Goal: Transaction & Acquisition: Purchase product/service

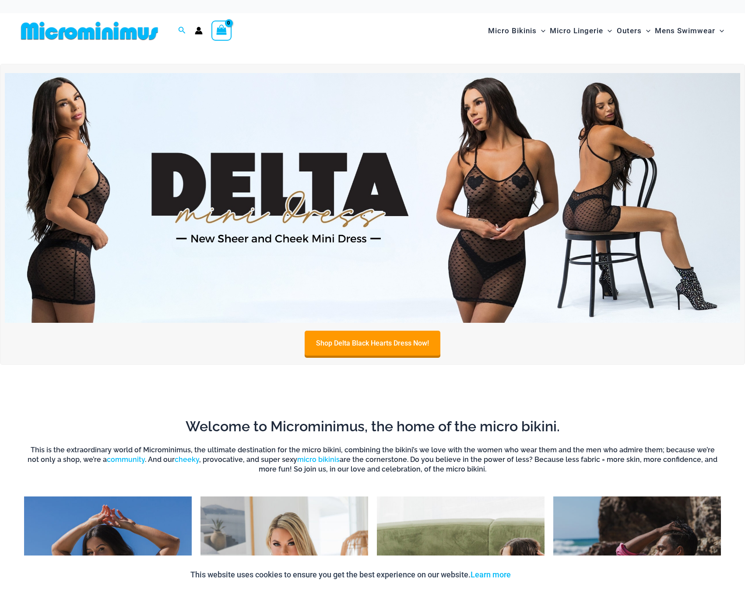
click at [267, 231] on img at bounding box center [372, 198] width 735 height 250
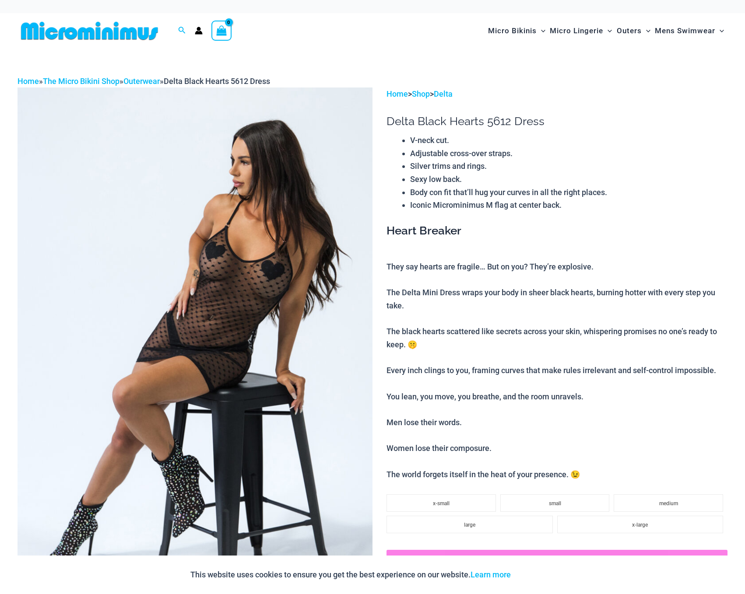
click at [253, 272] on img at bounding box center [195, 354] width 355 height 533
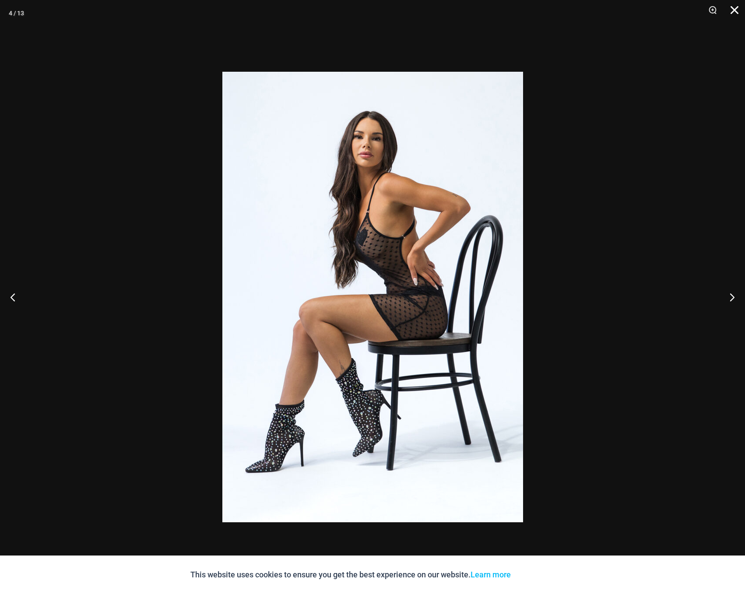
click at [731, 9] on button "Close" at bounding box center [731, 13] width 22 height 26
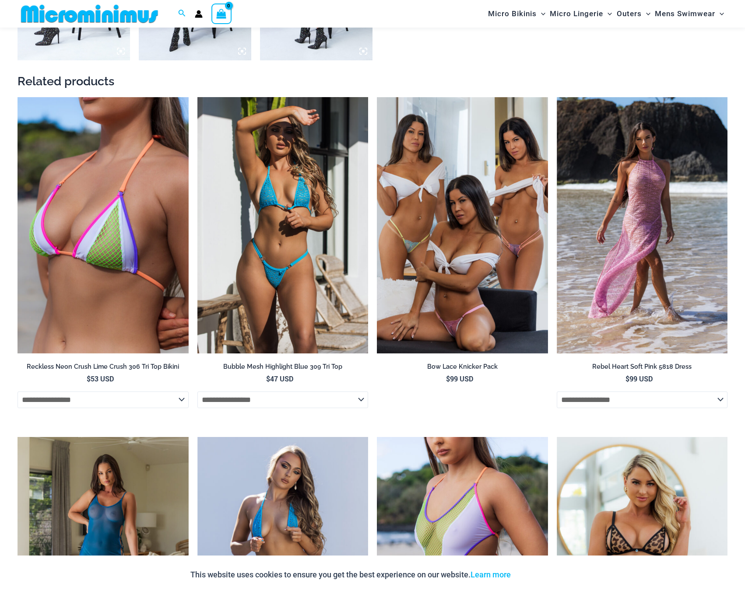
scroll to position [1190, 0]
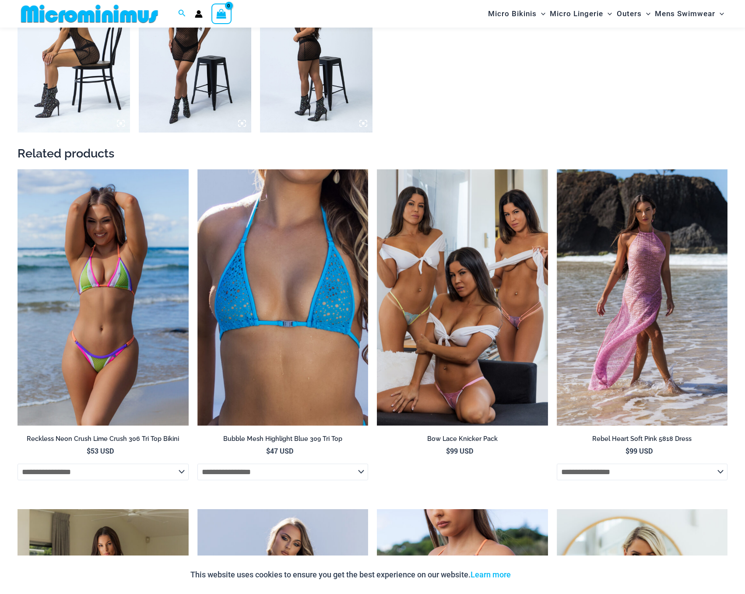
click at [138, 250] on img at bounding box center [103, 297] width 171 height 256
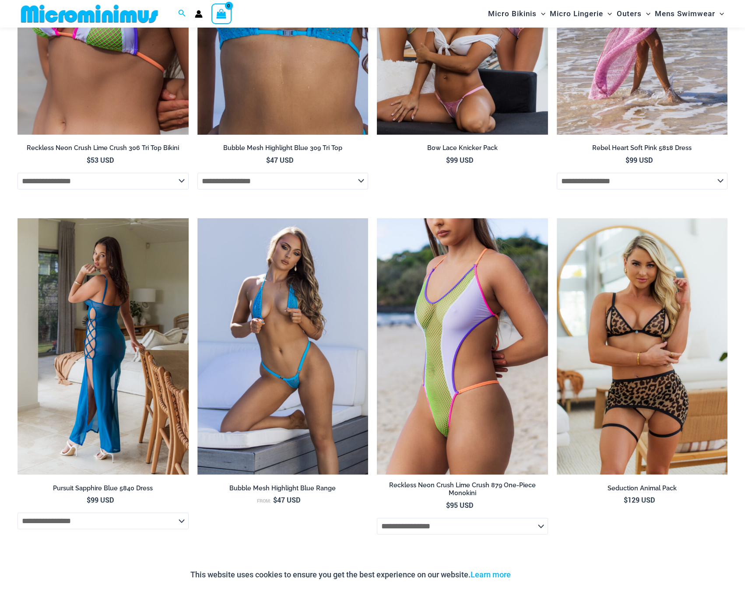
scroll to position [1548, 0]
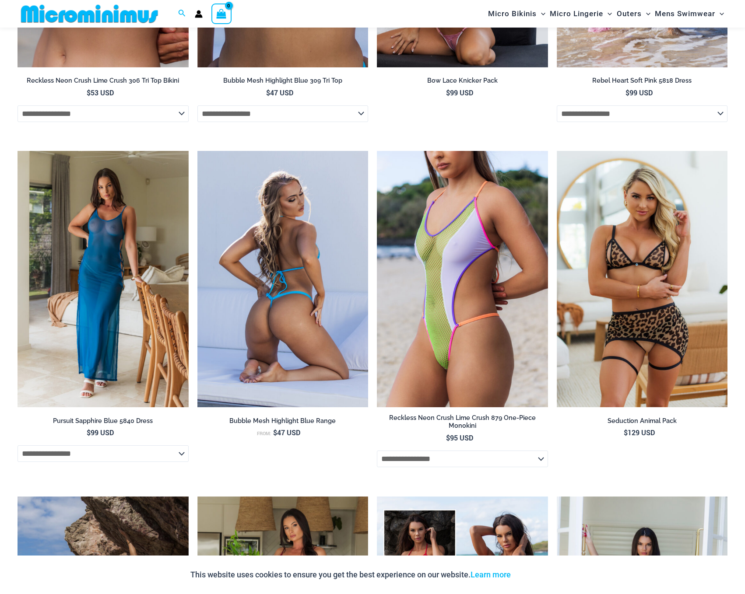
click at [282, 260] on img at bounding box center [282, 279] width 171 height 256
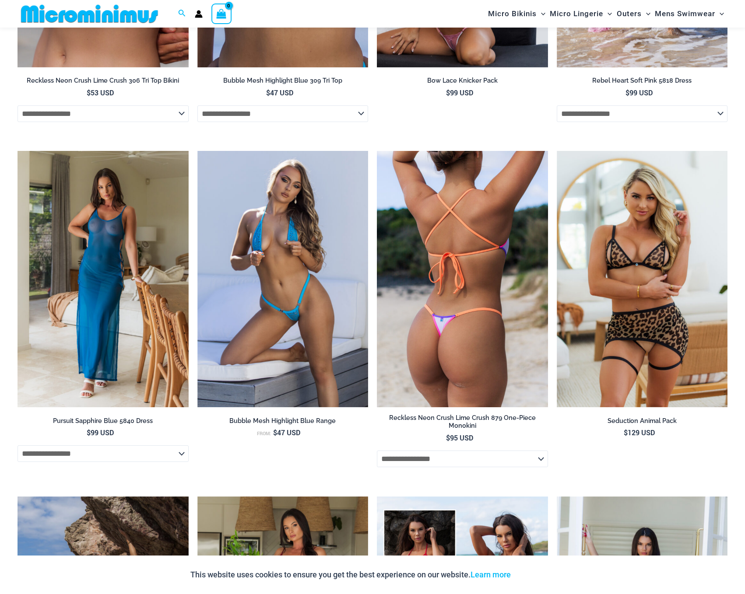
click at [457, 246] on img at bounding box center [462, 279] width 171 height 256
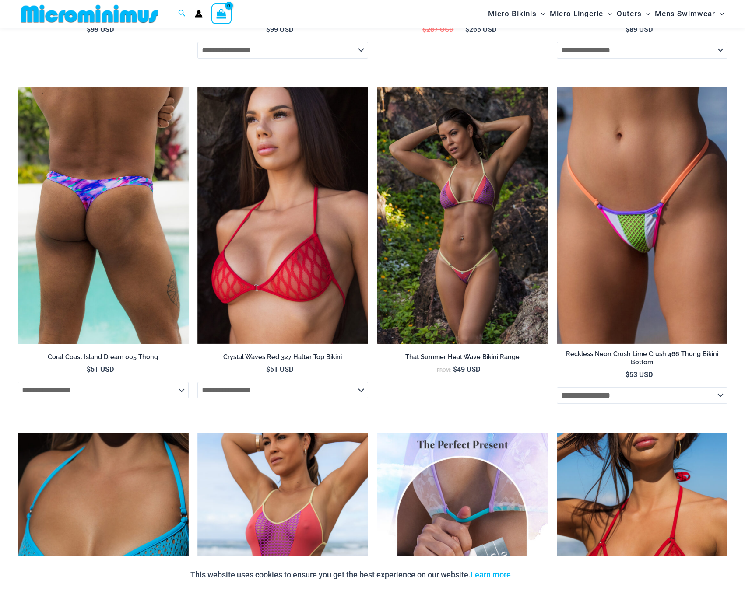
scroll to position [2419, 0]
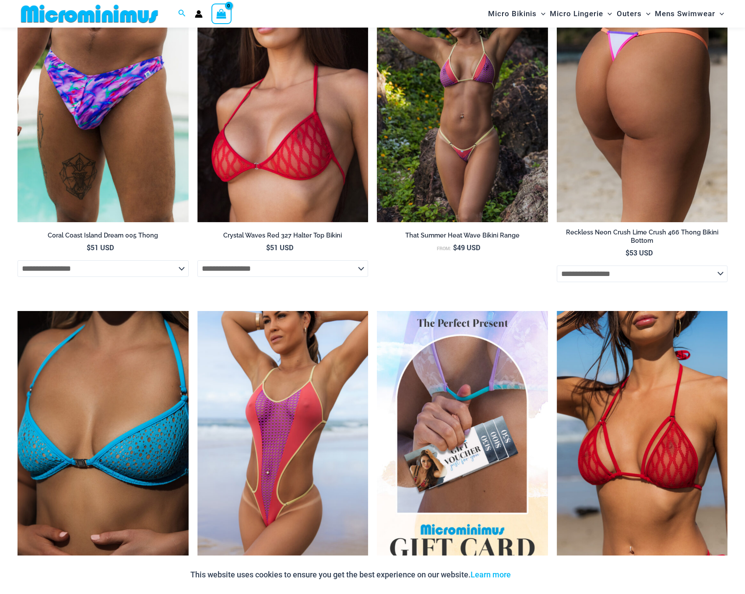
click at [628, 178] on img at bounding box center [642, 94] width 171 height 256
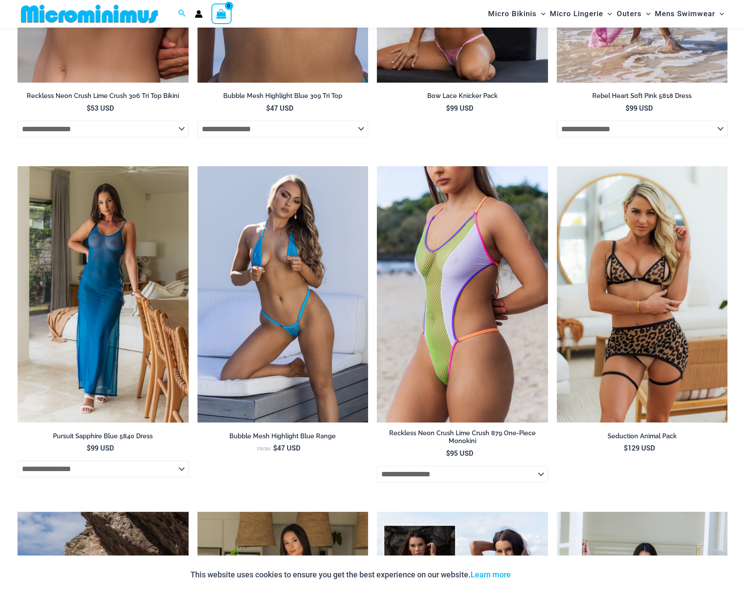
scroll to position [0, 0]
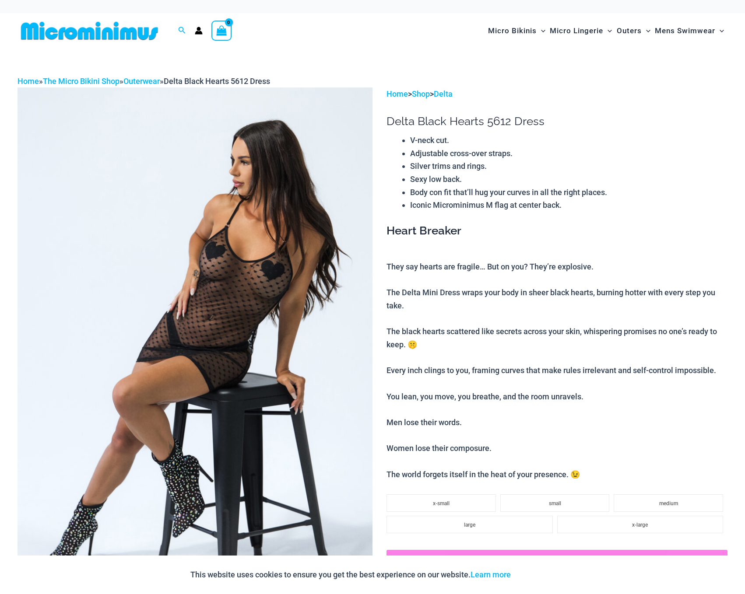
click at [136, 27] on img at bounding box center [90, 31] width 144 height 20
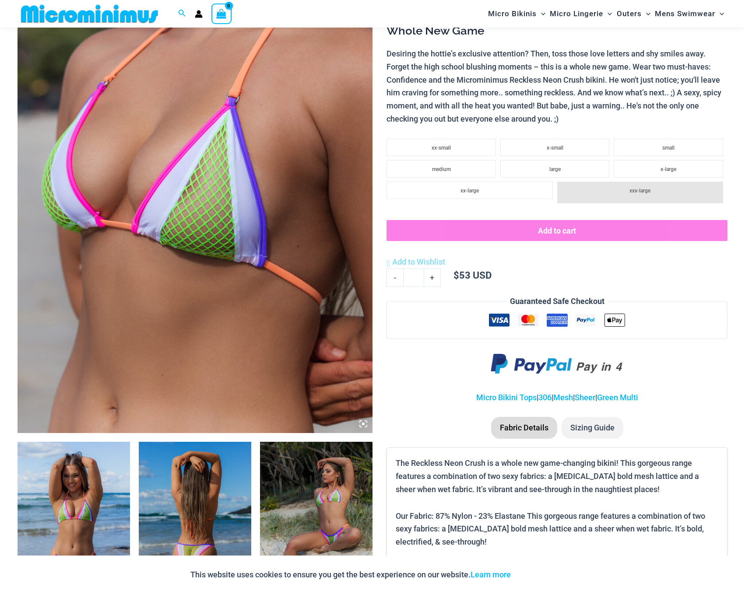
scroll to position [332, 0]
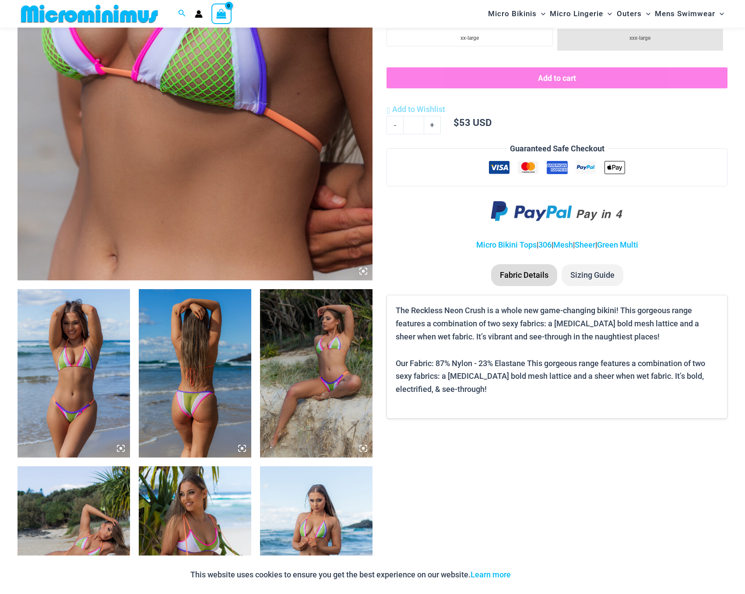
click at [85, 371] on img at bounding box center [74, 373] width 112 height 169
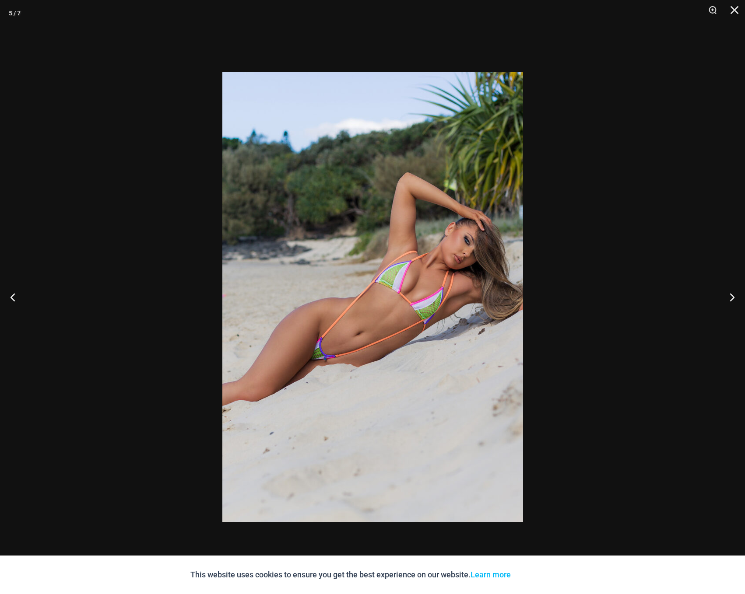
click at [663, 342] on div at bounding box center [372, 297] width 745 height 594
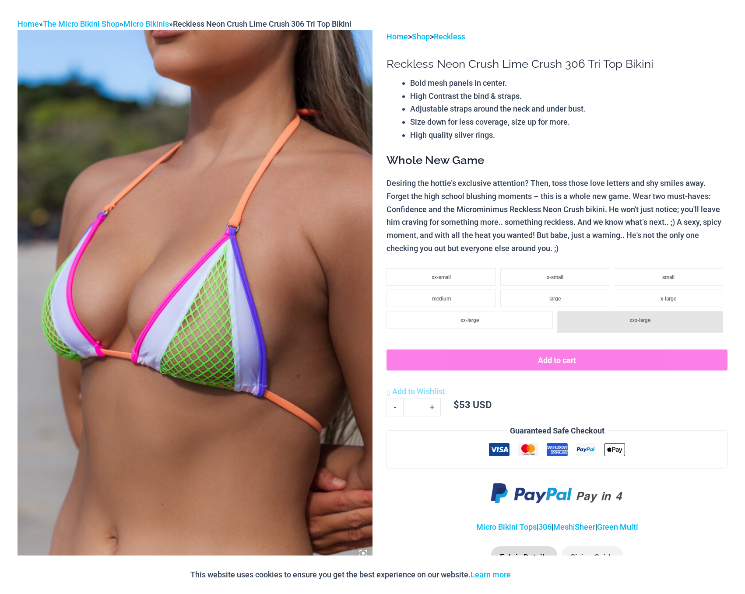
scroll to position [0, 0]
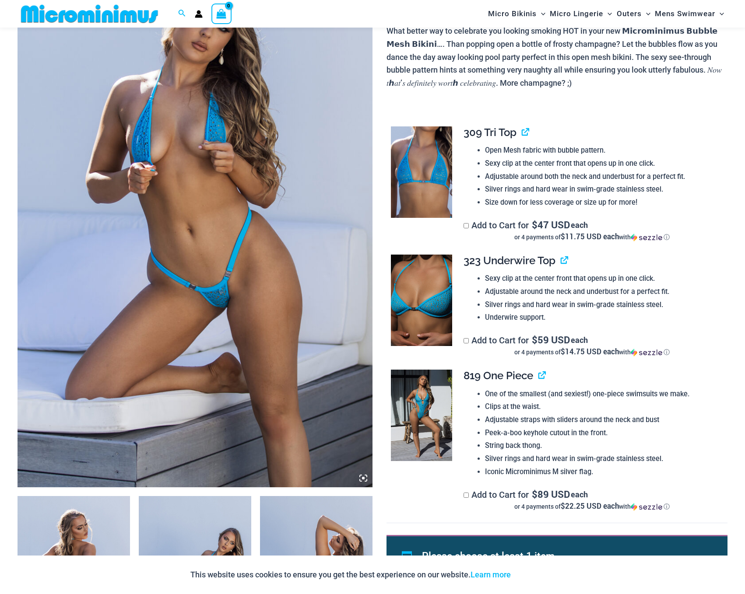
scroll to position [190, 0]
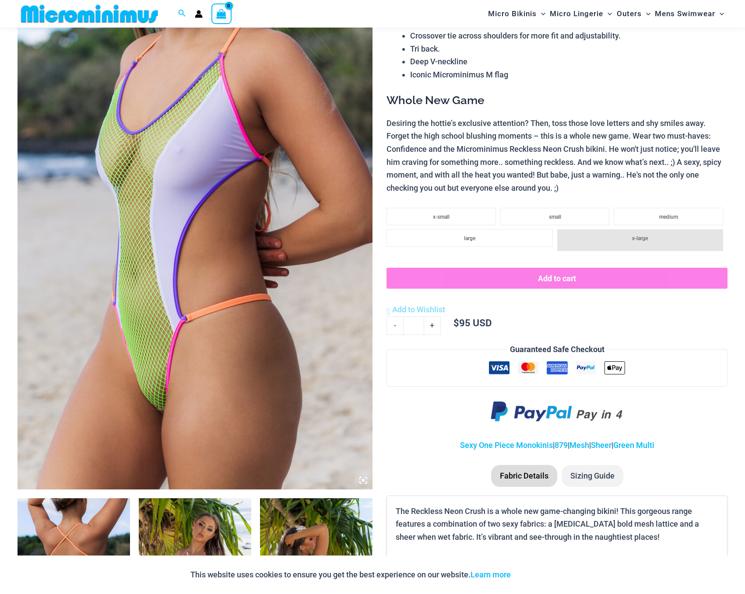
scroll to position [190, 0]
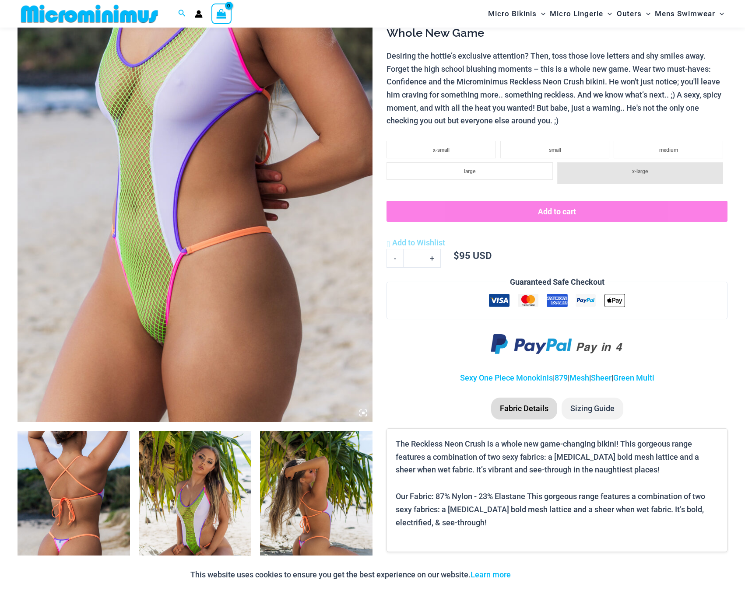
click at [139, 334] on img at bounding box center [195, 156] width 355 height 533
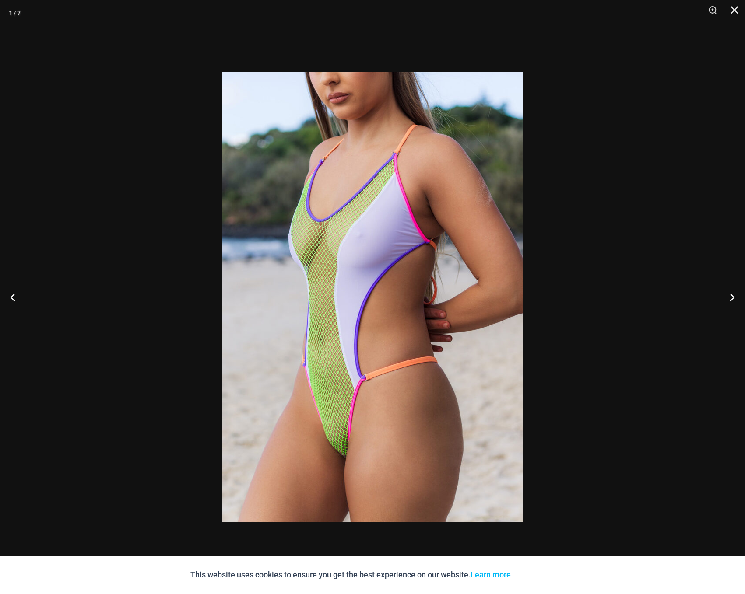
click at [337, 453] on img at bounding box center [372, 297] width 301 height 451
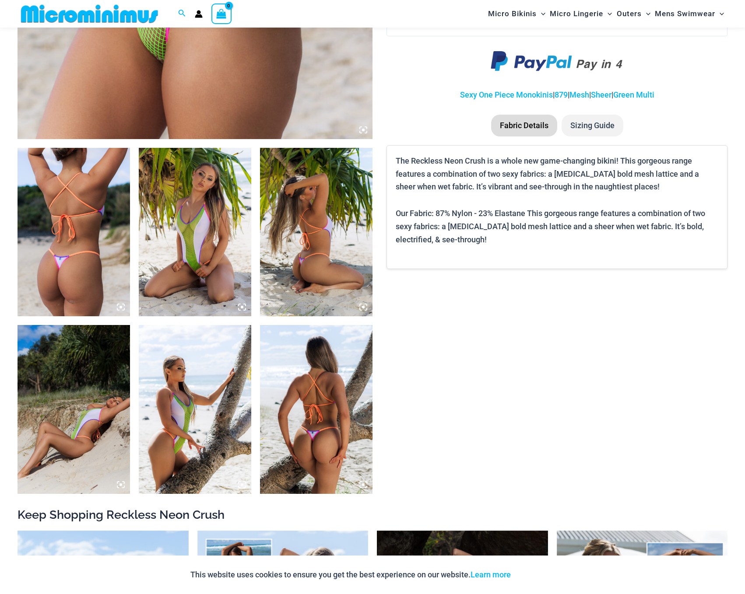
scroll to position [0, 0]
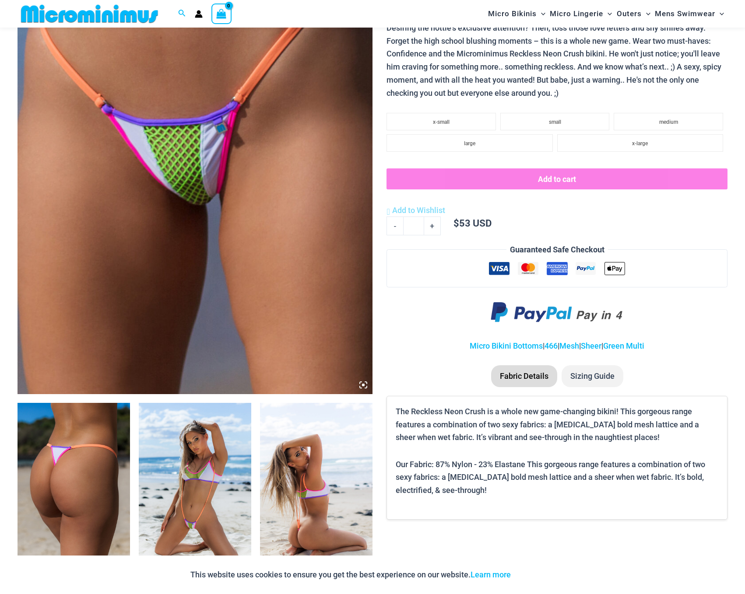
scroll to position [431, 0]
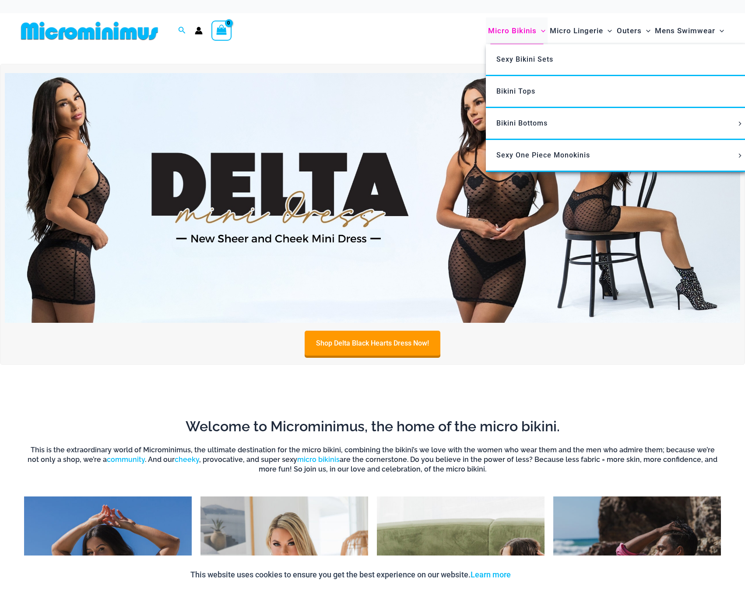
click at [502, 32] on span "Micro Bikinis" at bounding box center [512, 31] width 49 height 22
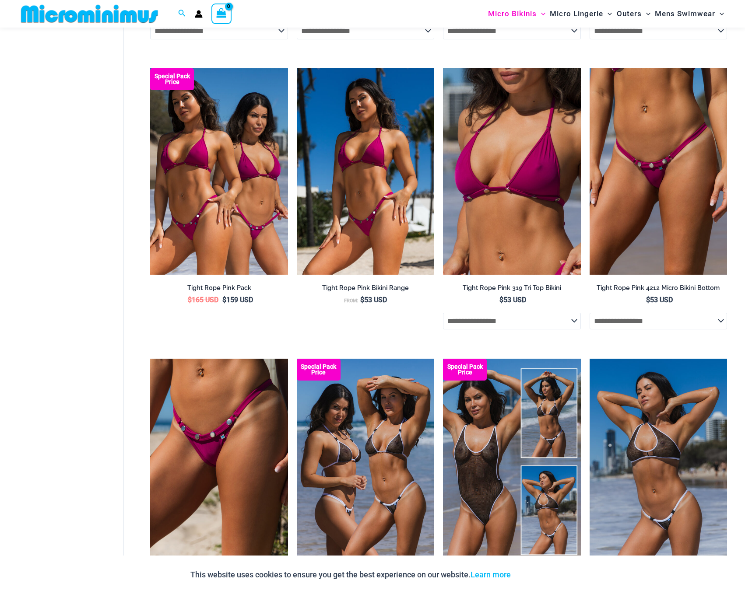
scroll to position [802, 0]
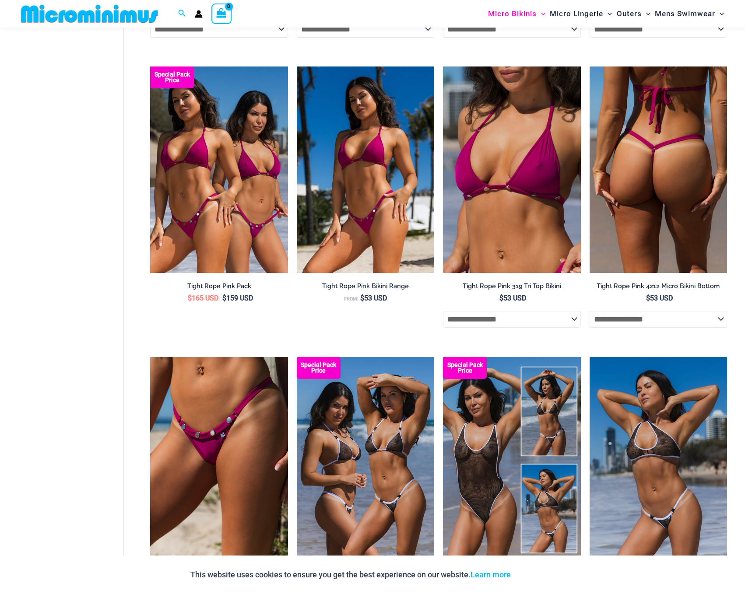
click at [681, 116] on img at bounding box center [658, 170] width 137 height 207
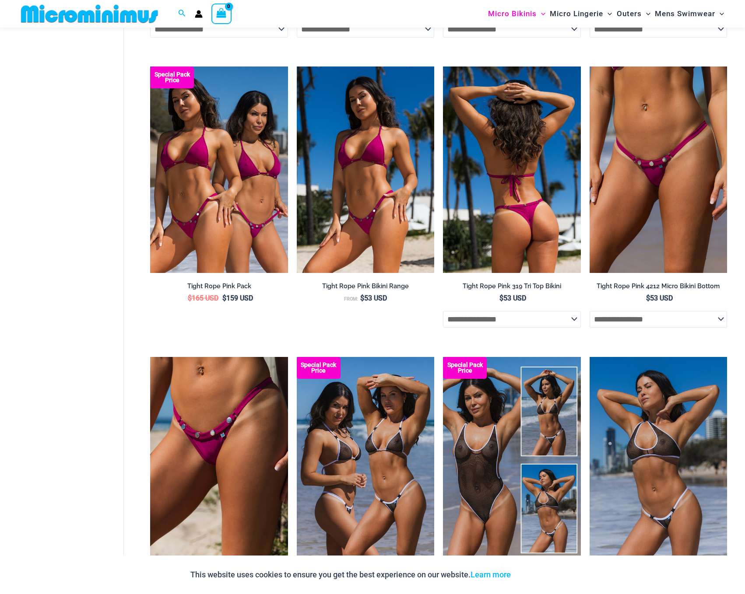
click at [553, 151] on img at bounding box center [511, 170] width 137 height 207
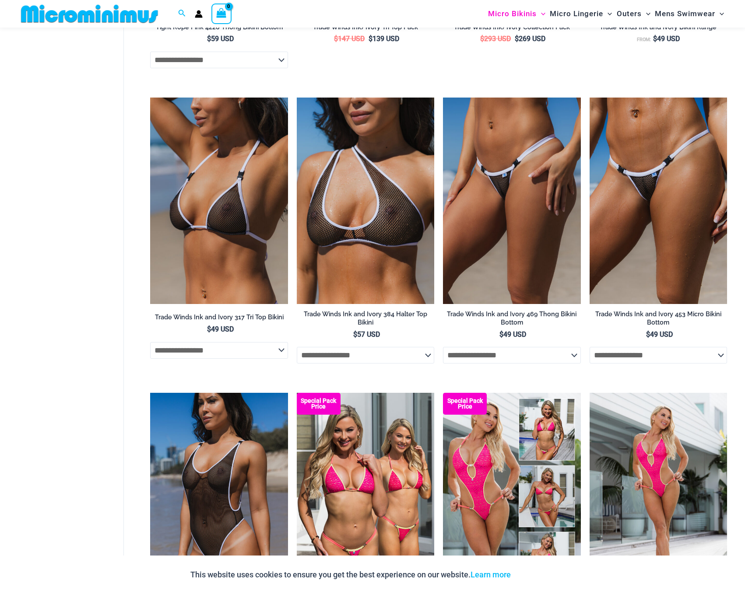
scroll to position [1353, 0]
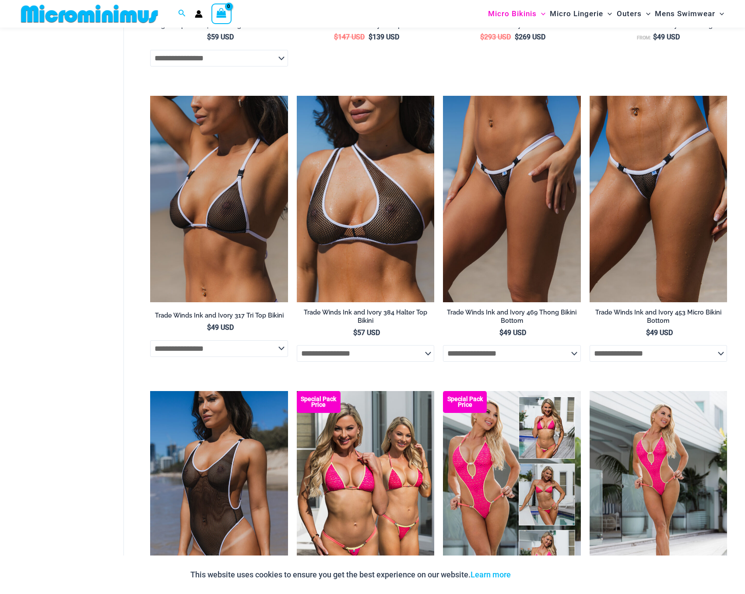
click at [141, 223] on div "Home » Micro Bikinis Welcome to the home of Micro Bikinis at Microminimus. The …" at bounding box center [425, 15] width 604 height 2593
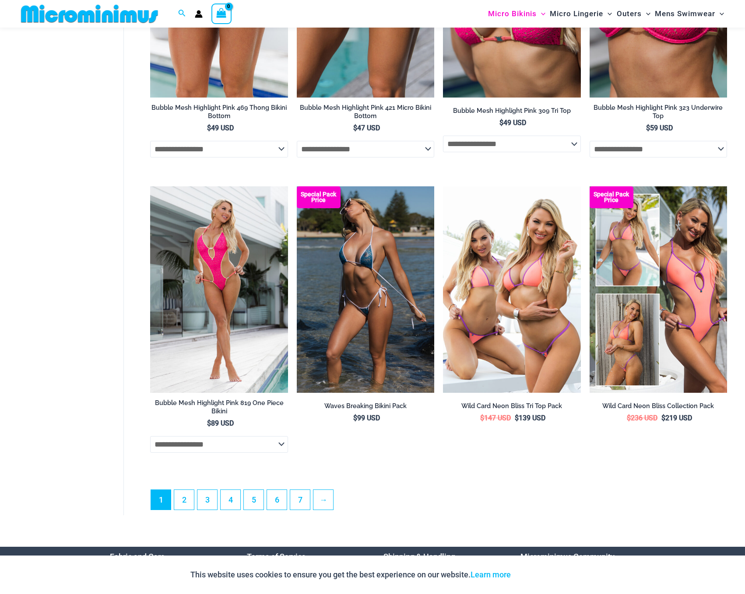
scroll to position [2254, 0]
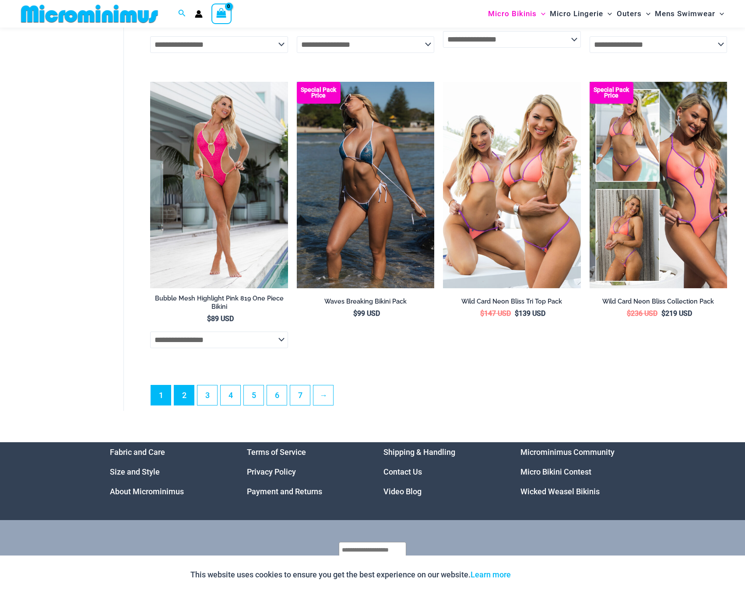
click at [183, 393] on link "2" at bounding box center [184, 396] width 20 height 20
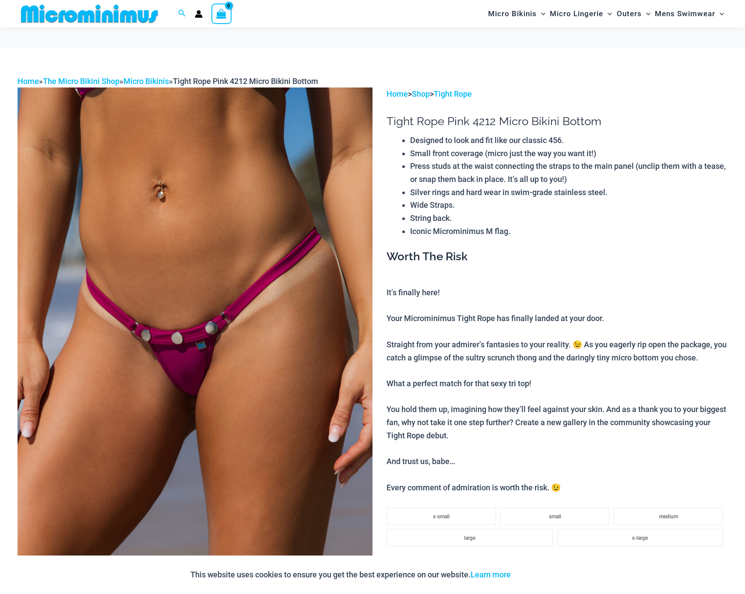
scroll to position [230, 0]
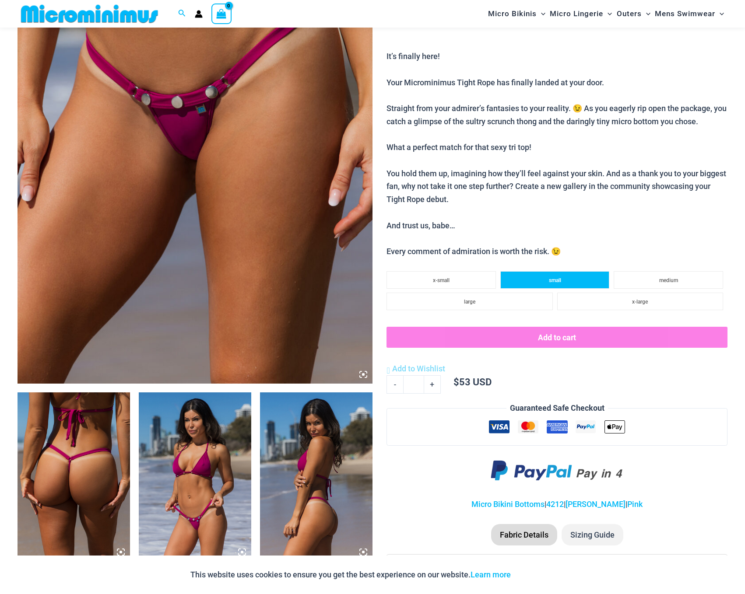
click at [571, 271] on li "small" at bounding box center [554, 280] width 109 height 18
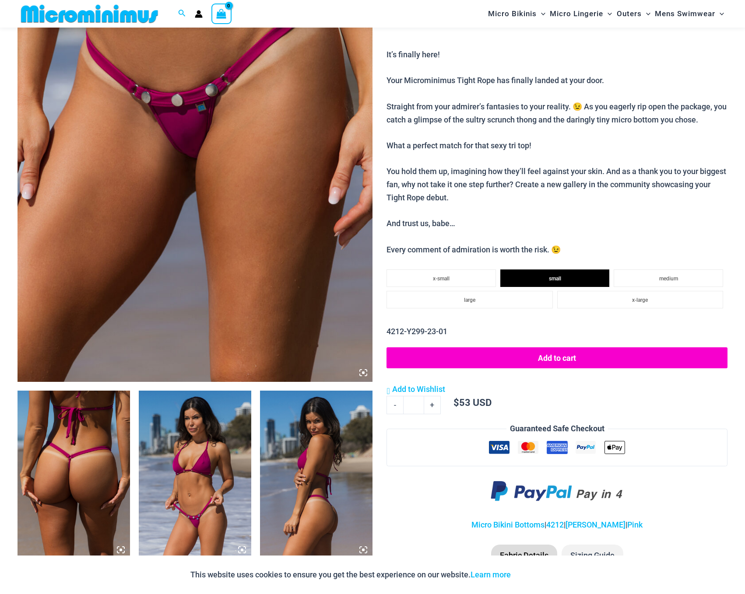
click at [579, 348] on button "Add to cart" at bounding box center [556, 358] width 341 height 21
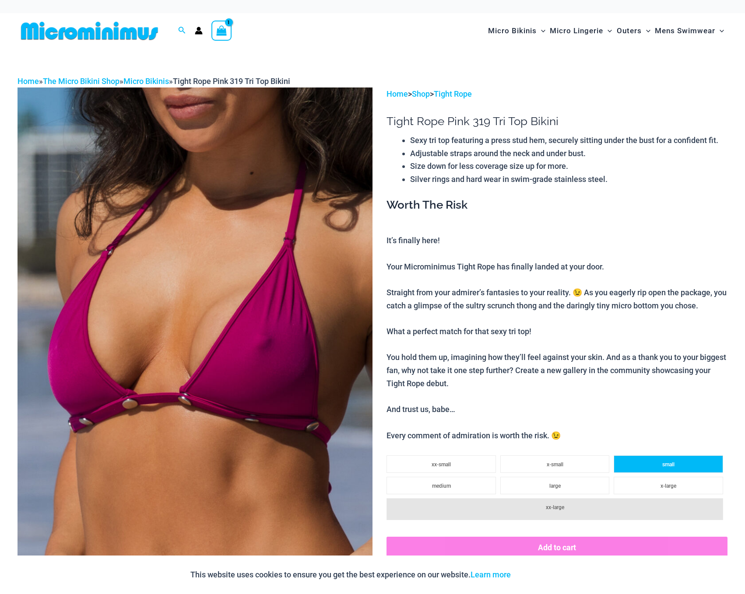
click at [678, 460] on li "small" at bounding box center [668, 465] width 109 height 18
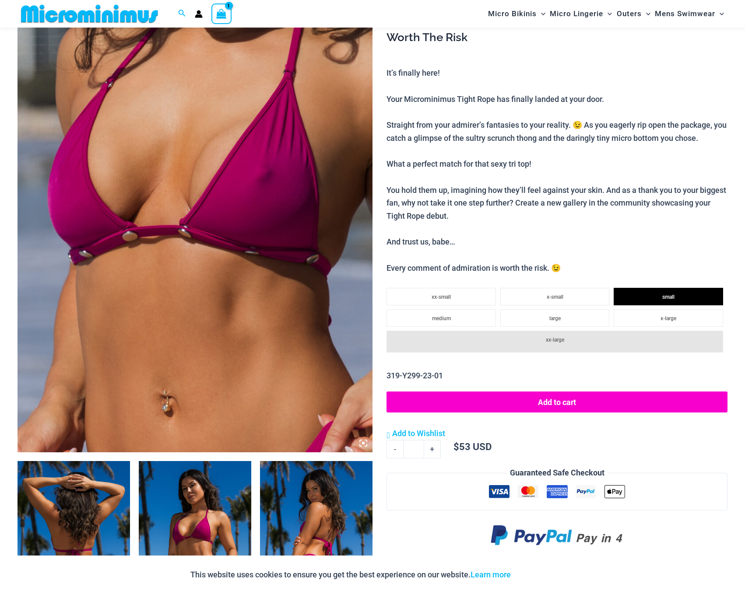
scroll to position [283, 0]
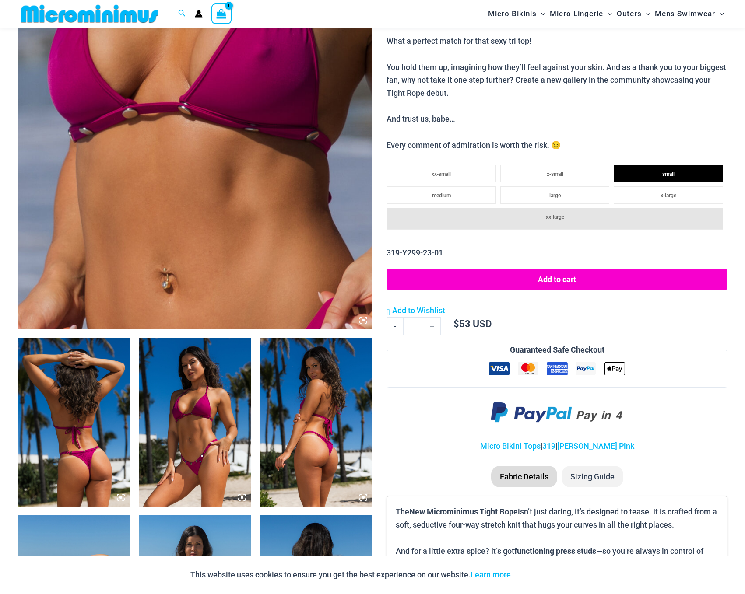
click at [554, 269] on button "Add to cart" at bounding box center [556, 279] width 341 height 21
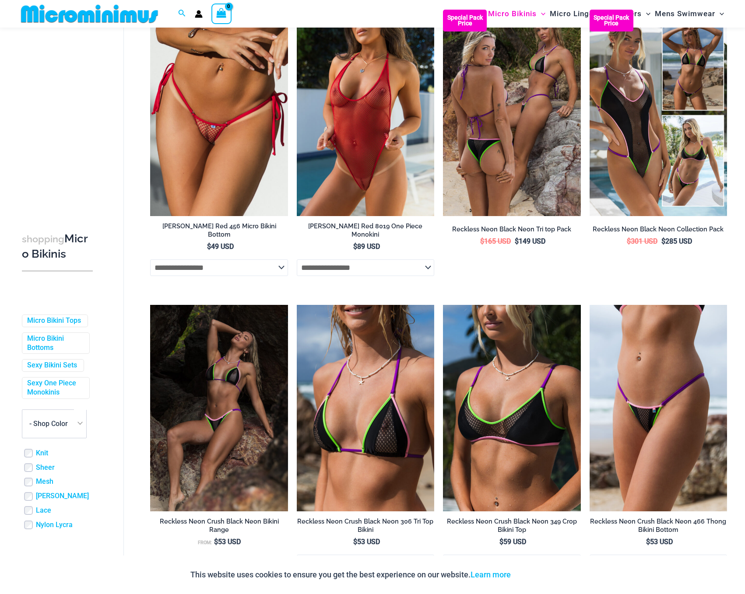
scroll to position [1927, 0]
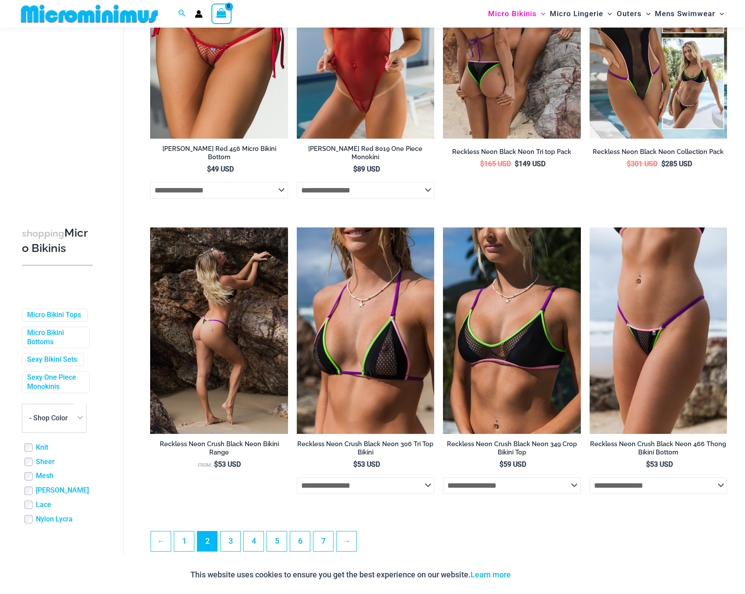
click at [221, 318] on img at bounding box center [218, 331] width 137 height 207
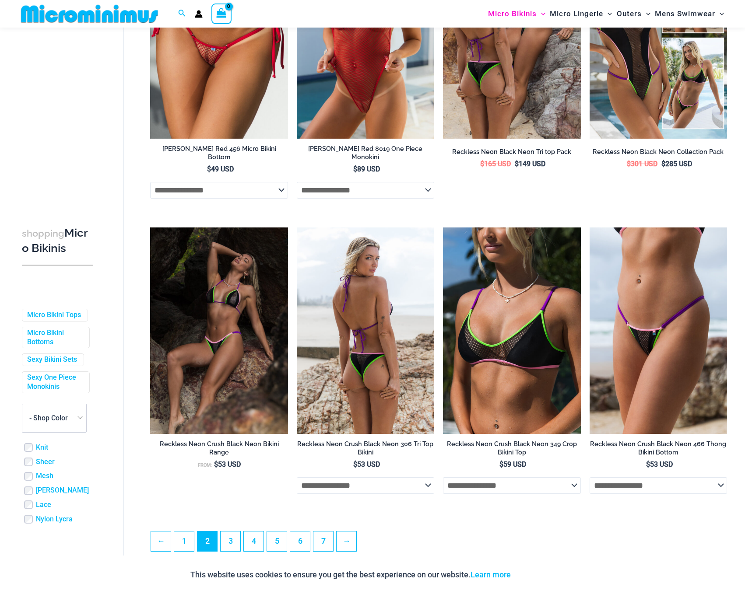
click at [397, 329] on img at bounding box center [365, 331] width 137 height 207
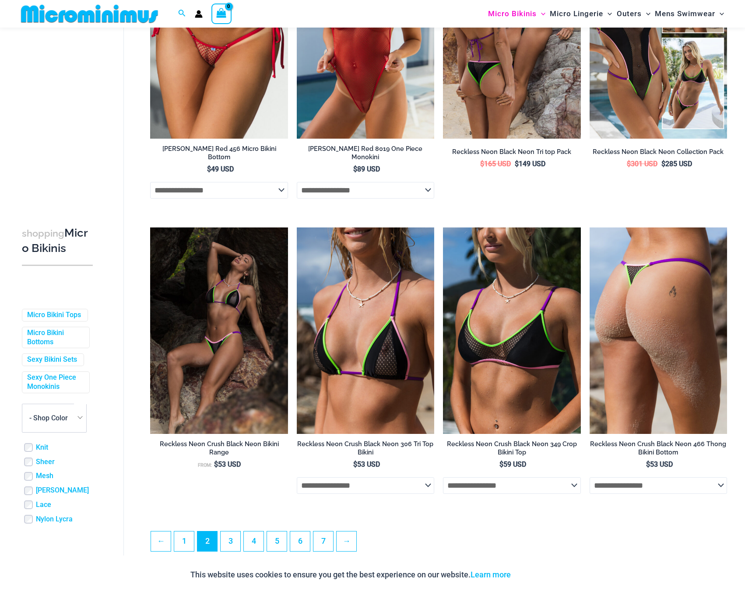
click at [647, 313] on img at bounding box center [658, 331] width 137 height 207
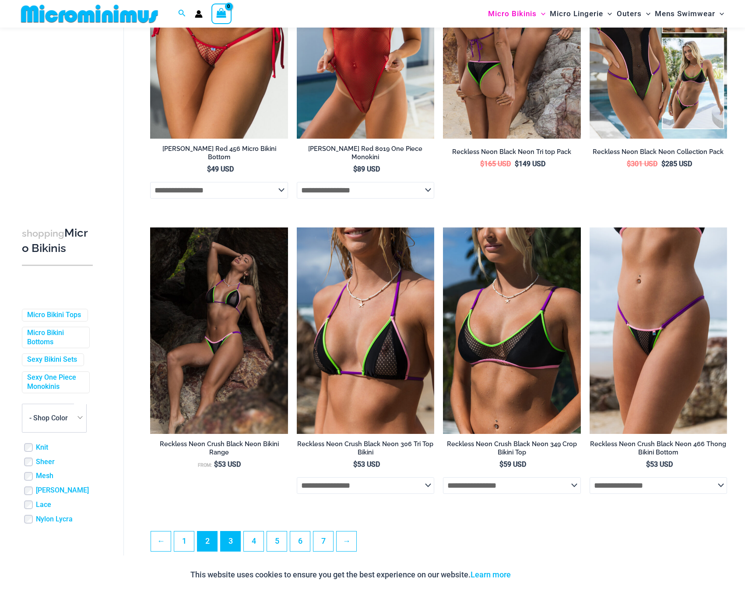
click at [229, 534] on link "3" at bounding box center [231, 542] width 20 height 20
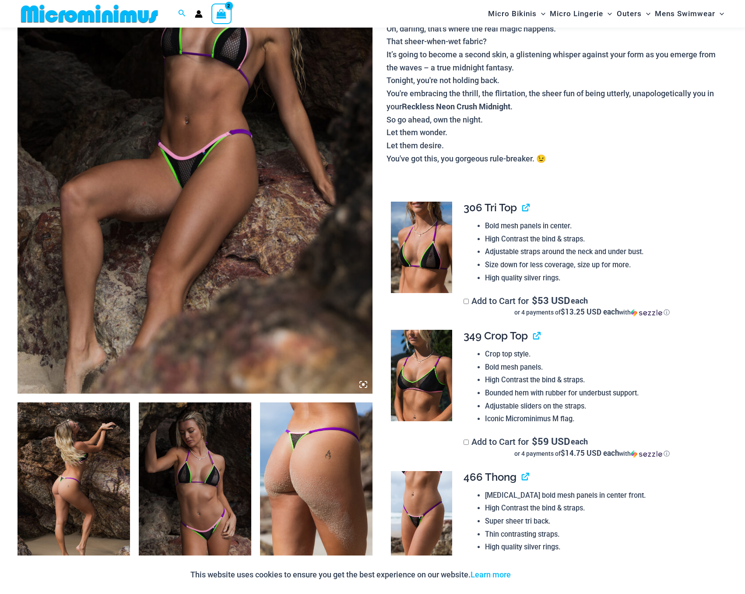
scroll to position [288, 0]
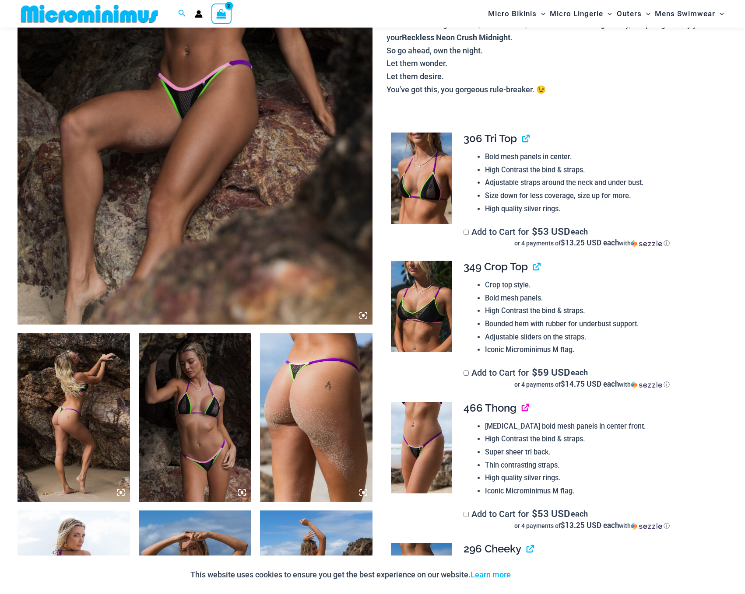
click at [522, 402] on link "View product" at bounding box center [522, 408] width 0 height 13
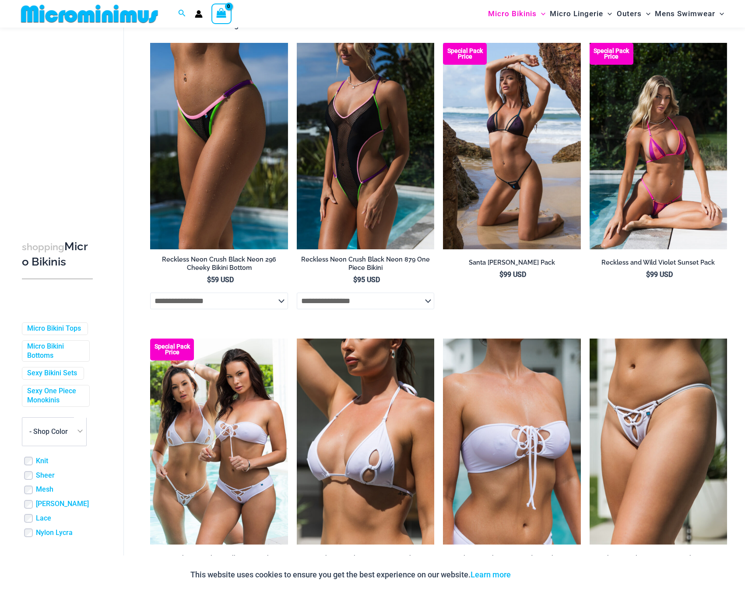
scroll to position [63, 0]
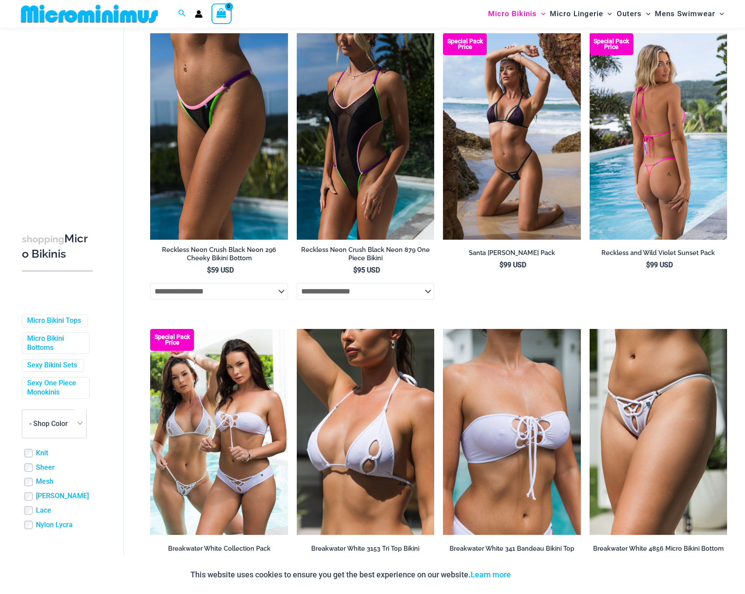
click at [654, 169] on img at bounding box center [658, 136] width 137 height 207
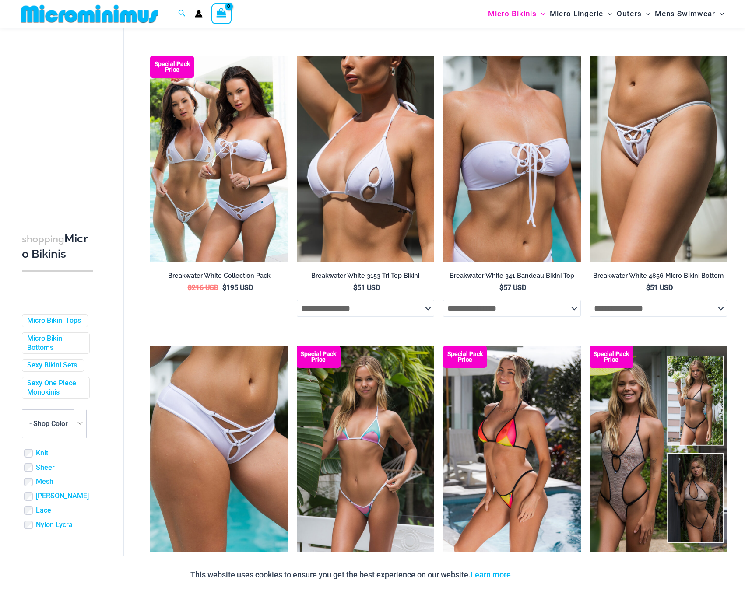
scroll to position [482, 0]
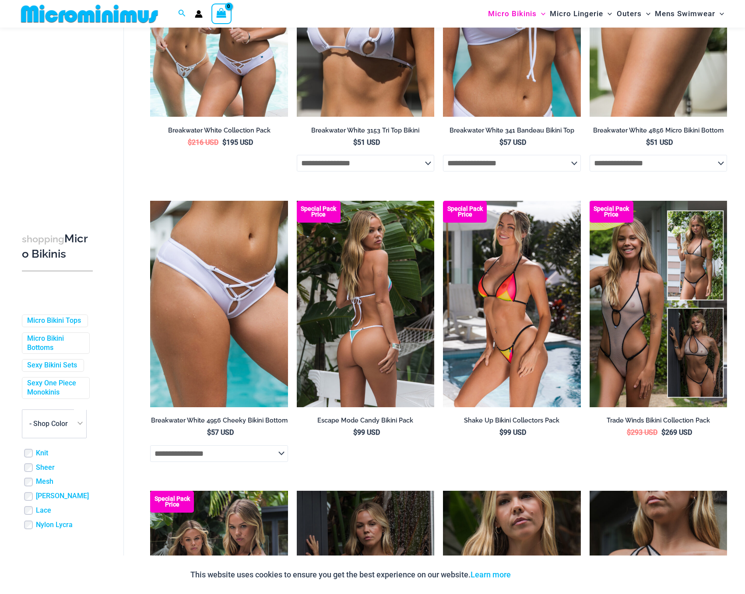
click at [371, 323] on img at bounding box center [365, 304] width 137 height 207
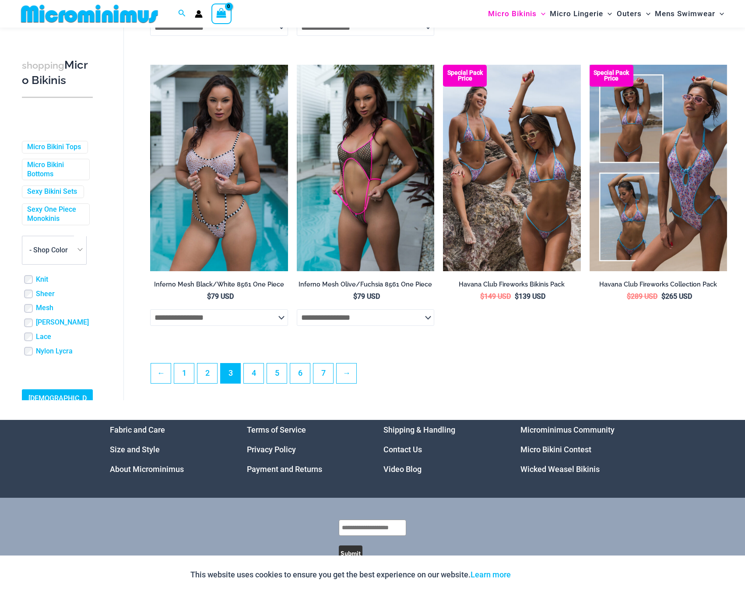
scroll to position [2114, 0]
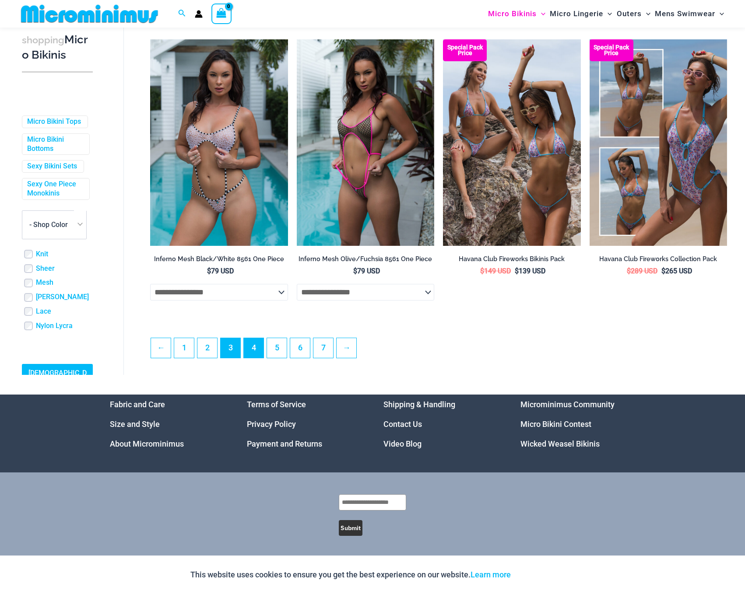
click at [257, 351] on link "4" at bounding box center [254, 348] width 20 height 20
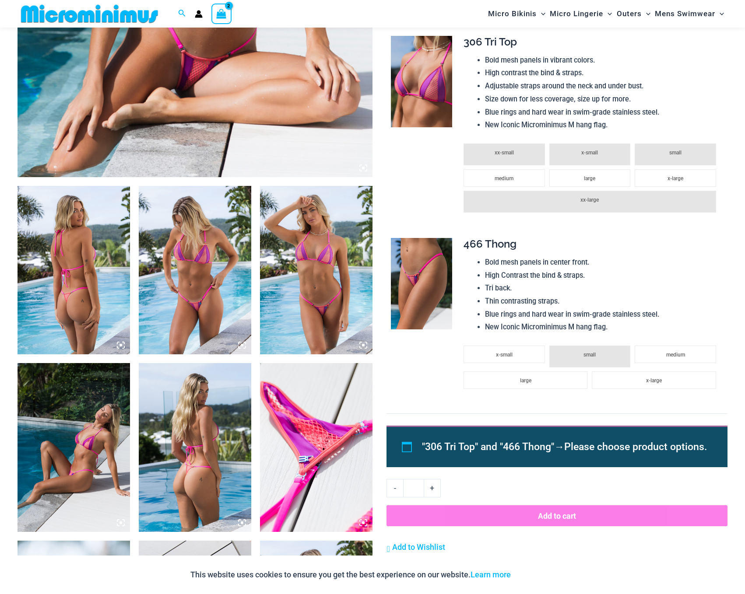
scroll to position [635, 0]
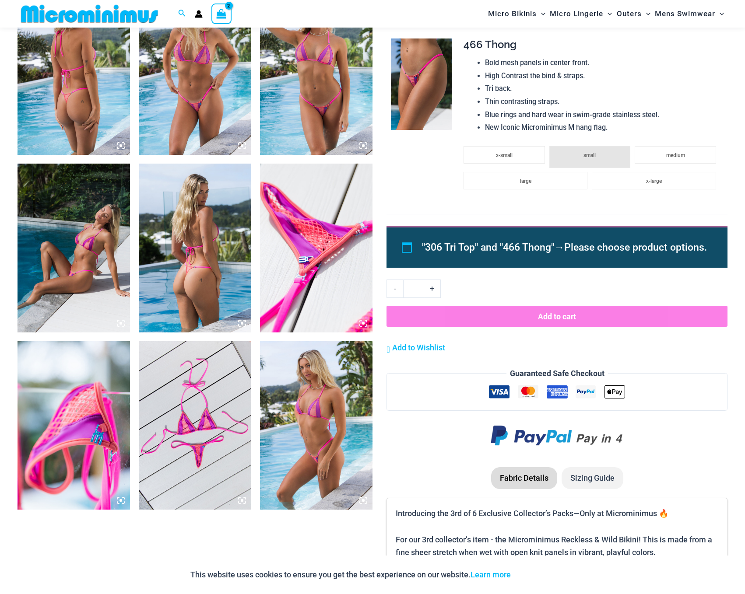
click at [312, 183] on img at bounding box center [316, 248] width 112 height 169
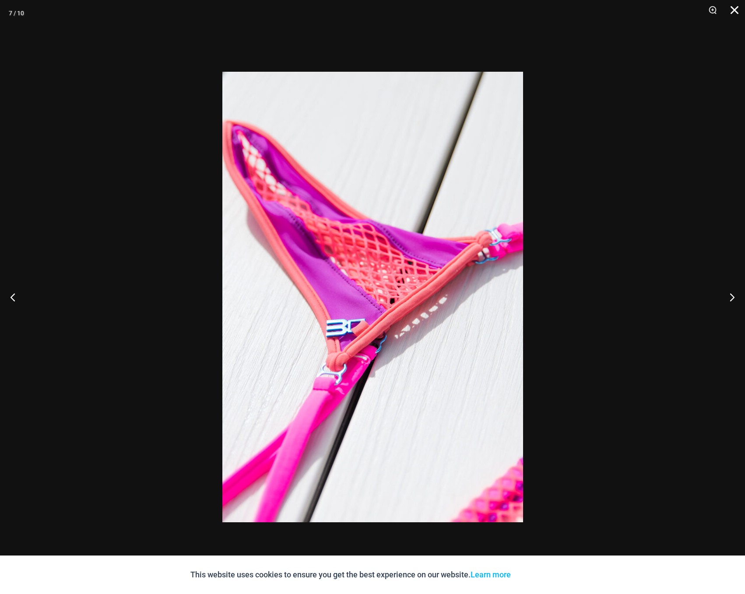
click at [732, 12] on button "Close" at bounding box center [731, 13] width 22 height 26
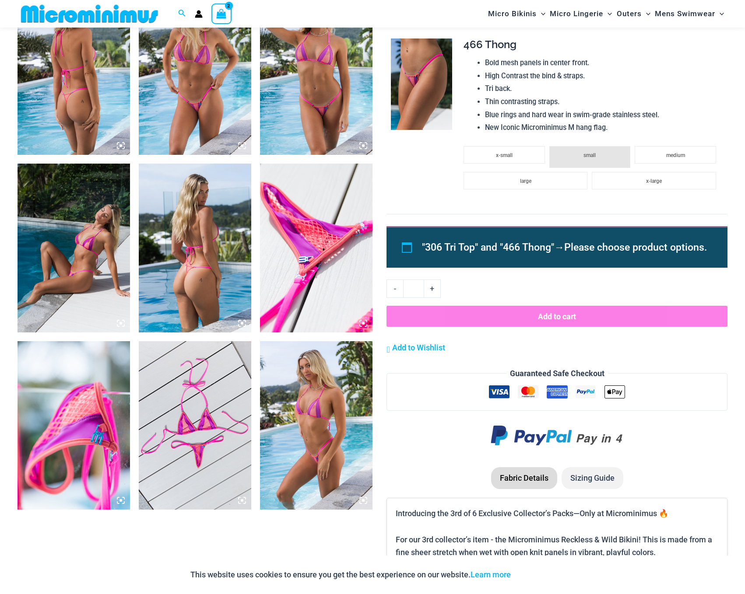
click at [193, 414] on img at bounding box center [195, 425] width 112 height 169
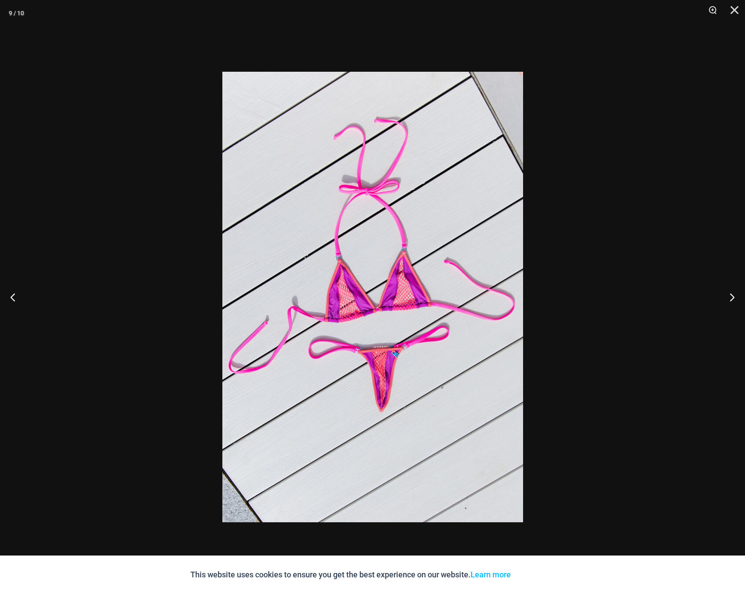
click at [603, 185] on div at bounding box center [372, 297] width 745 height 594
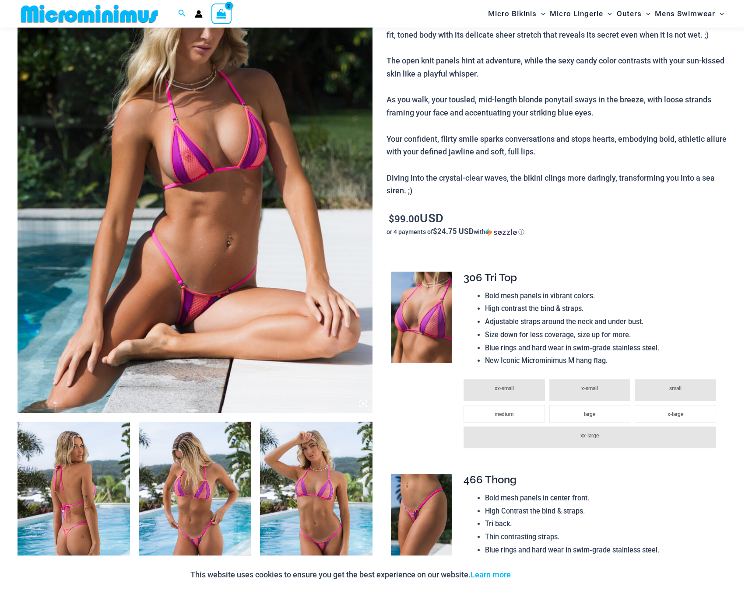
scroll to position [323, 0]
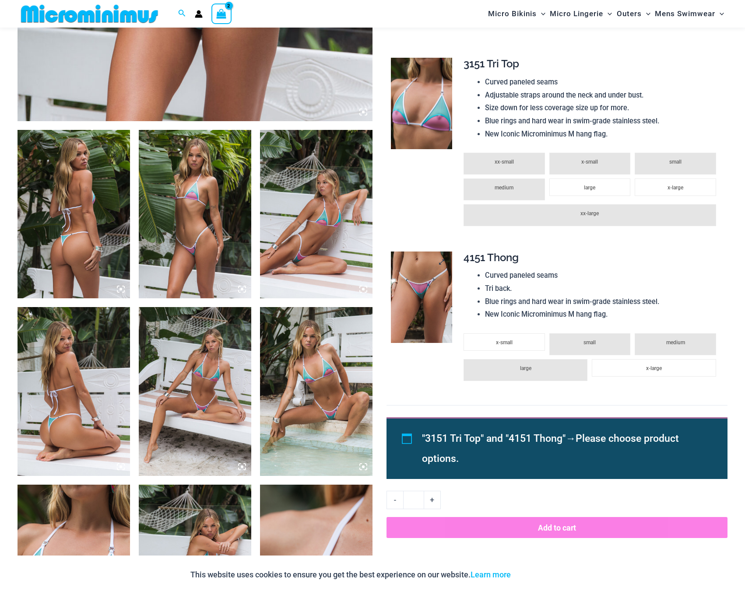
scroll to position [545, 0]
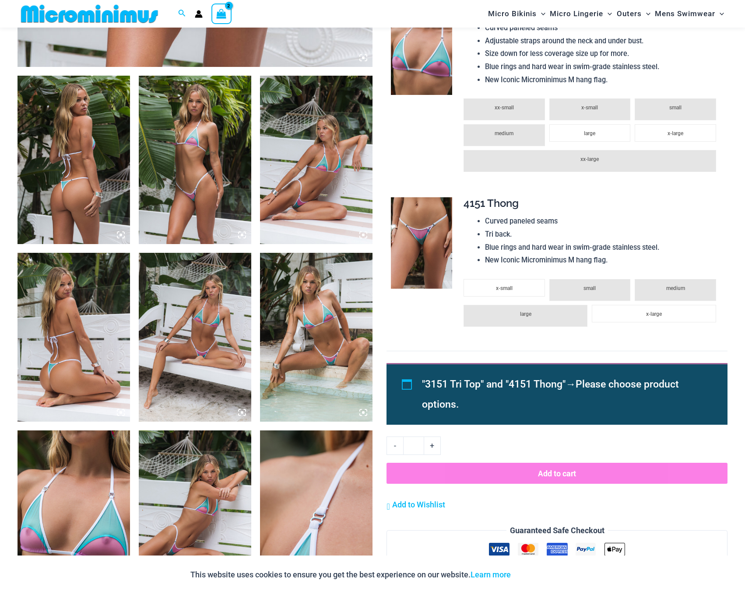
click at [68, 152] on img at bounding box center [74, 160] width 112 height 169
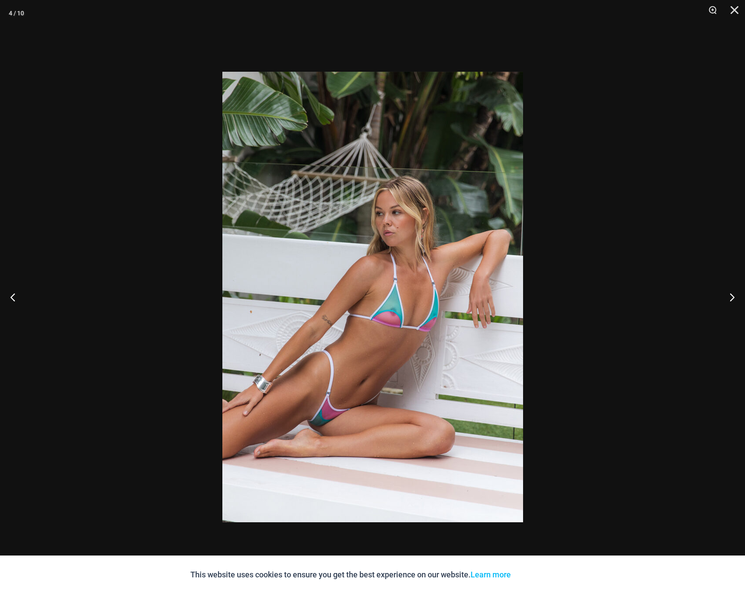
click at [588, 225] on div at bounding box center [372, 297] width 745 height 594
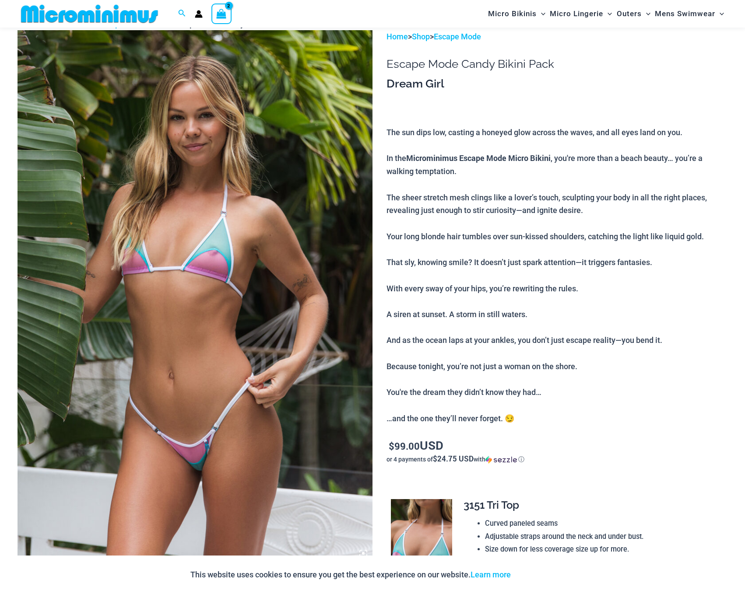
scroll to position [36, 0]
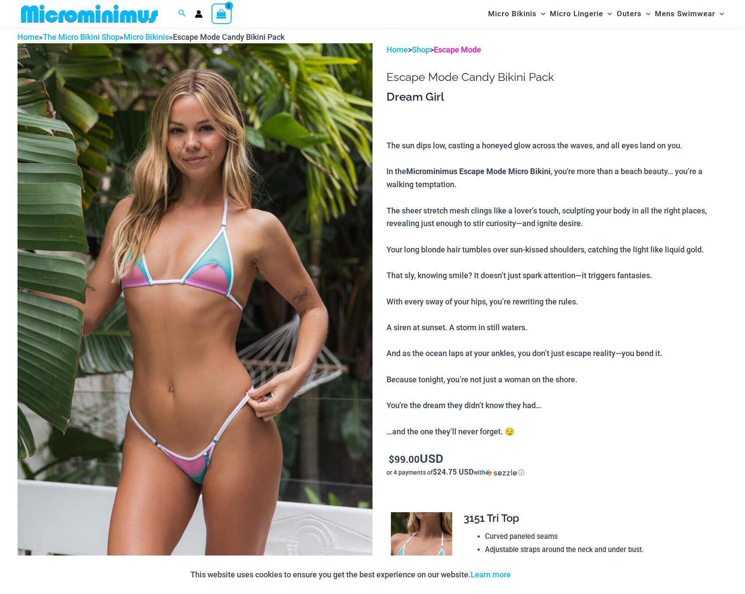
click at [470, 49] on link "Escape Mode" at bounding box center [457, 49] width 47 height 9
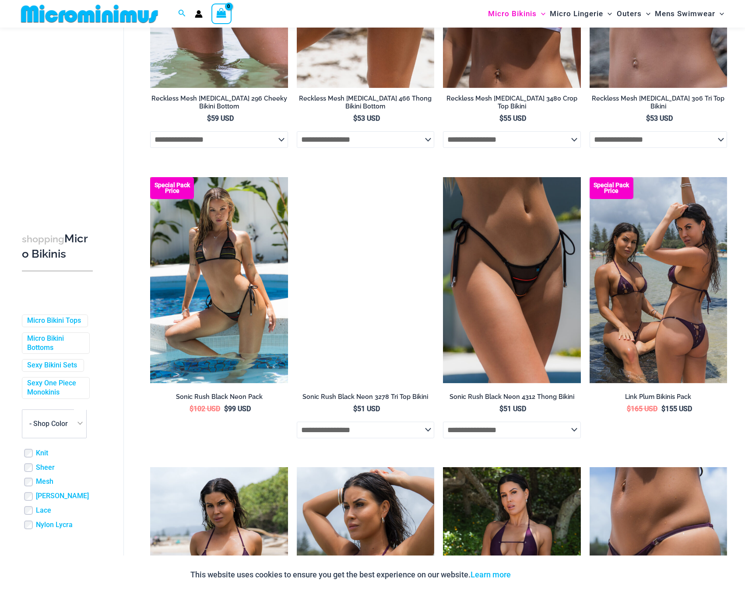
scroll to position [808, 0]
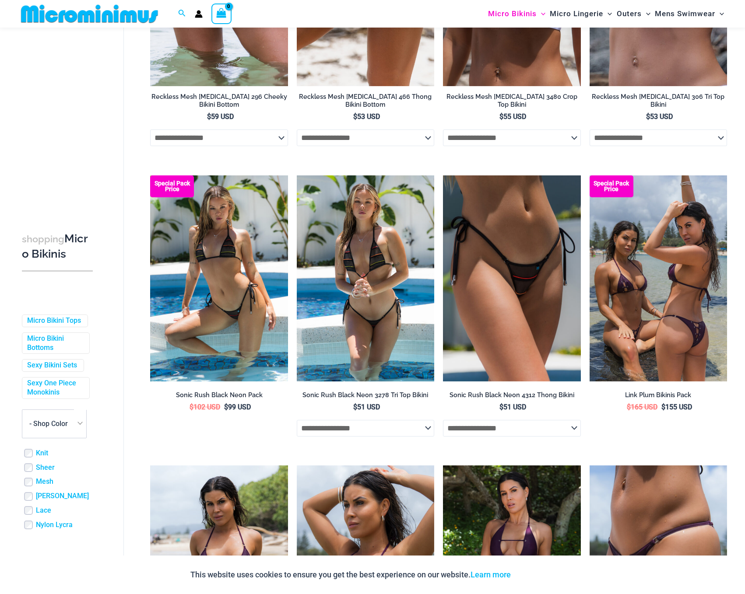
click at [376, 263] on img at bounding box center [365, 279] width 137 height 207
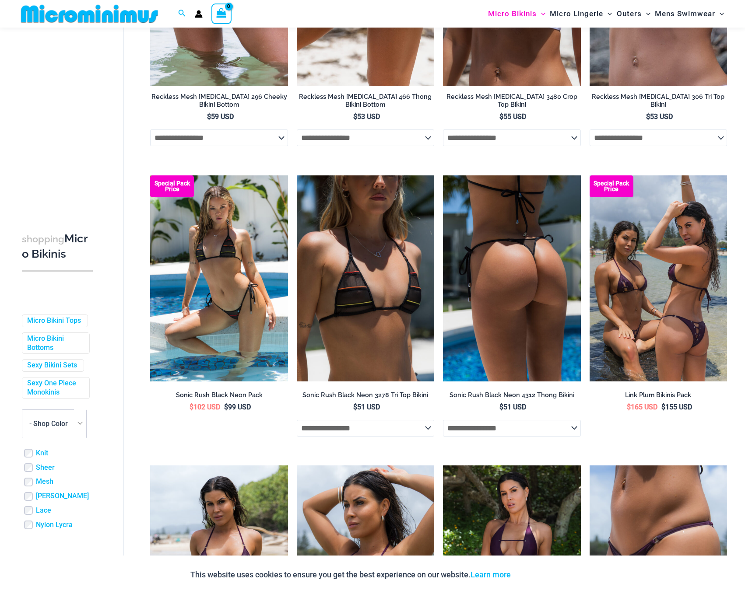
click at [515, 285] on img at bounding box center [511, 279] width 137 height 207
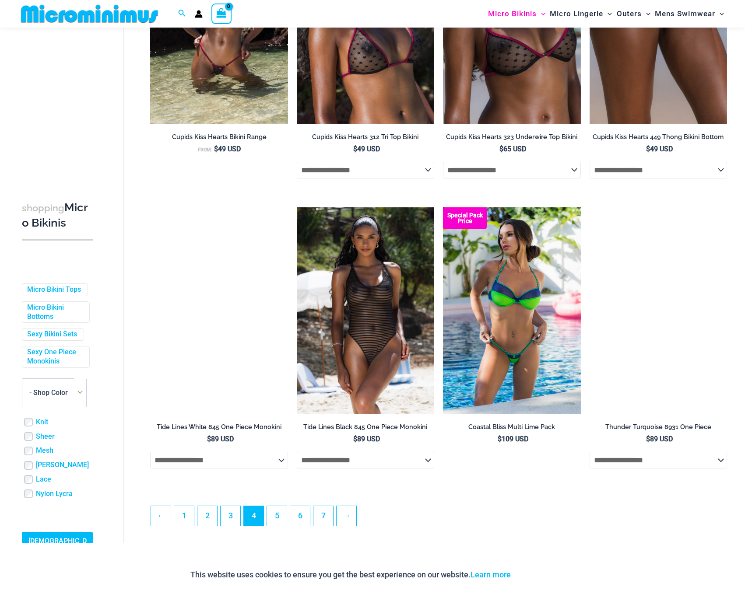
scroll to position [2109, 0]
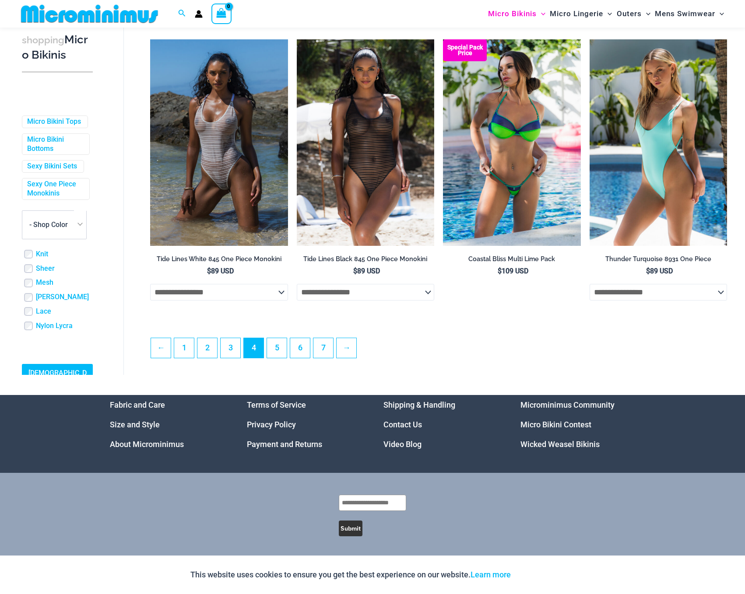
click at [287, 348] on li "5" at bounding box center [277, 348] width 21 height 21
click at [278, 351] on link "5" at bounding box center [277, 348] width 20 height 20
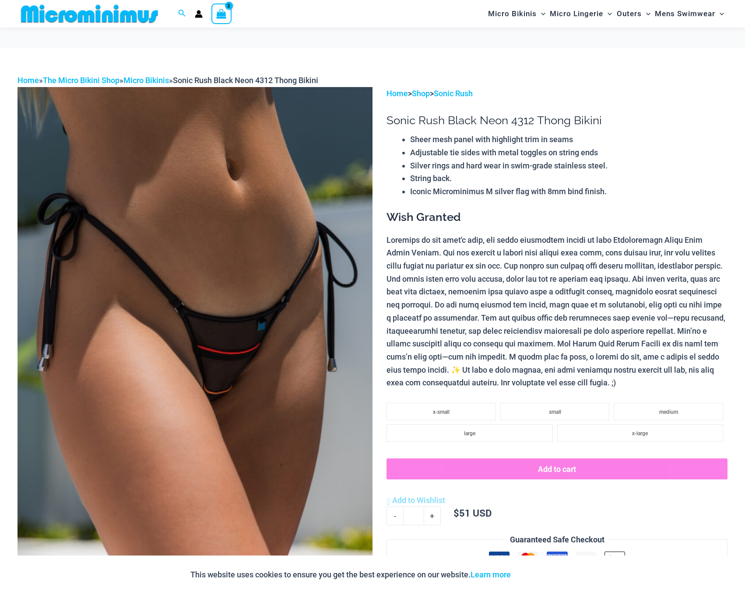
scroll to position [397, 0]
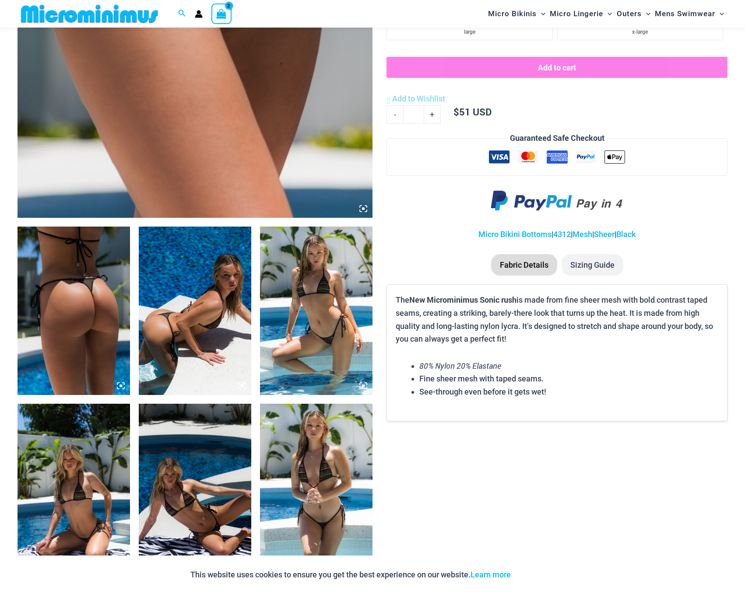
click at [35, 300] on img at bounding box center [74, 311] width 112 height 169
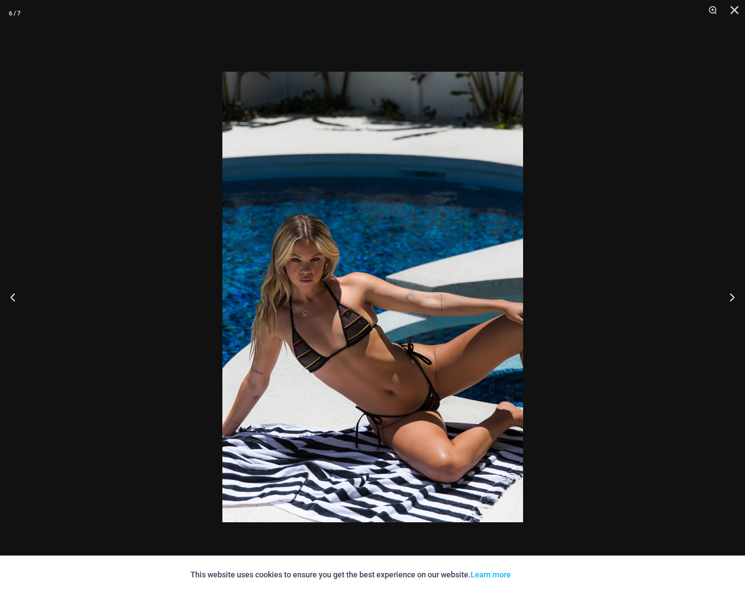
click at [670, 246] on div at bounding box center [372, 297] width 745 height 594
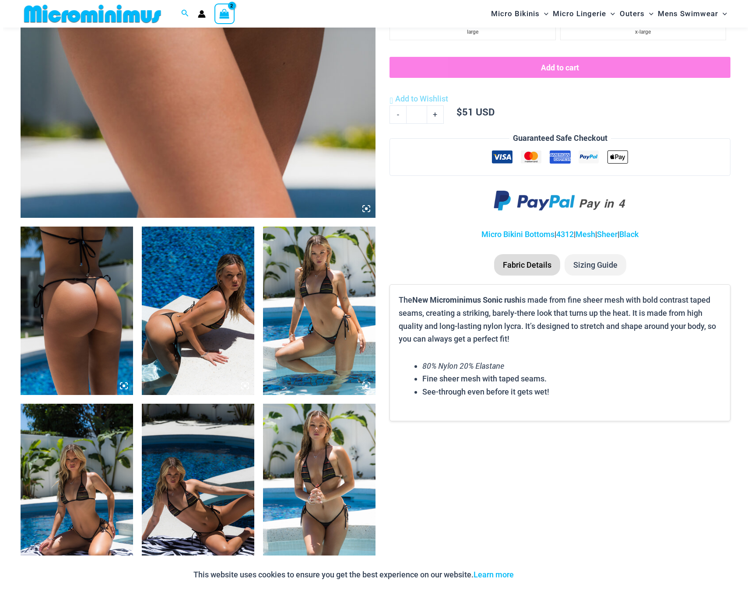
scroll to position [0, 0]
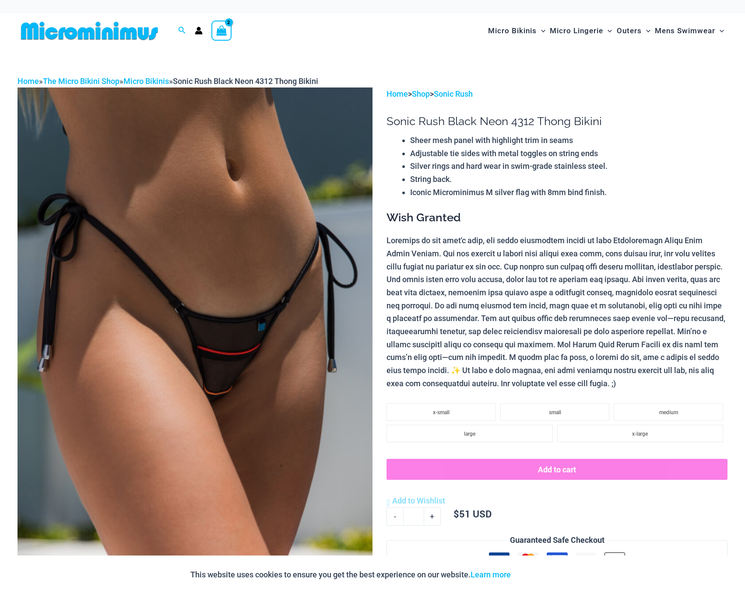
click at [221, 28] on icon "View Shopping Cart, 2 items" at bounding box center [221, 30] width 10 height 10
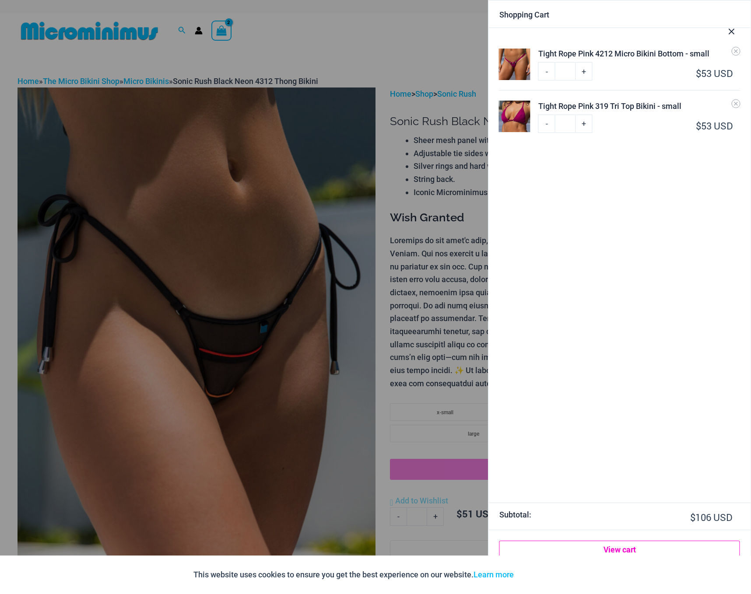
click at [637, 555] on link "View cart" at bounding box center [619, 550] width 241 height 18
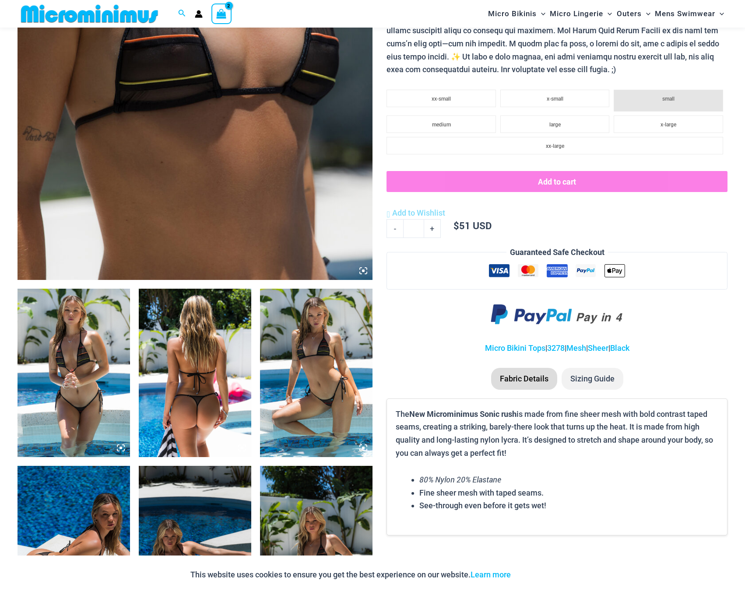
scroll to position [247, 0]
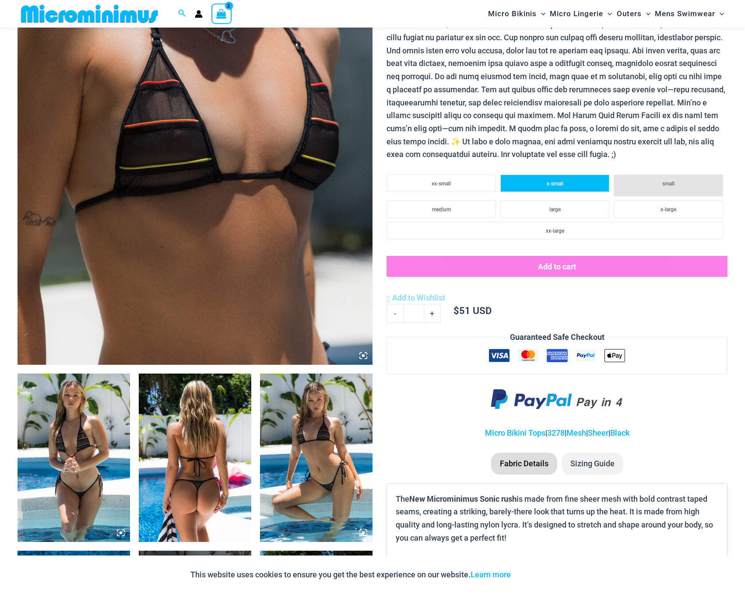
click at [563, 181] on span "x-small" at bounding box center [555, 184] width 17 height 6
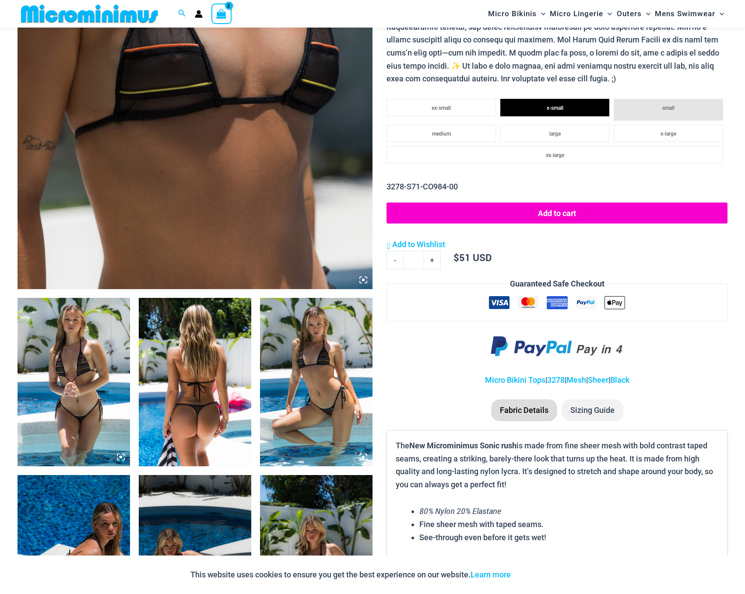
scroll to position [343, 0]
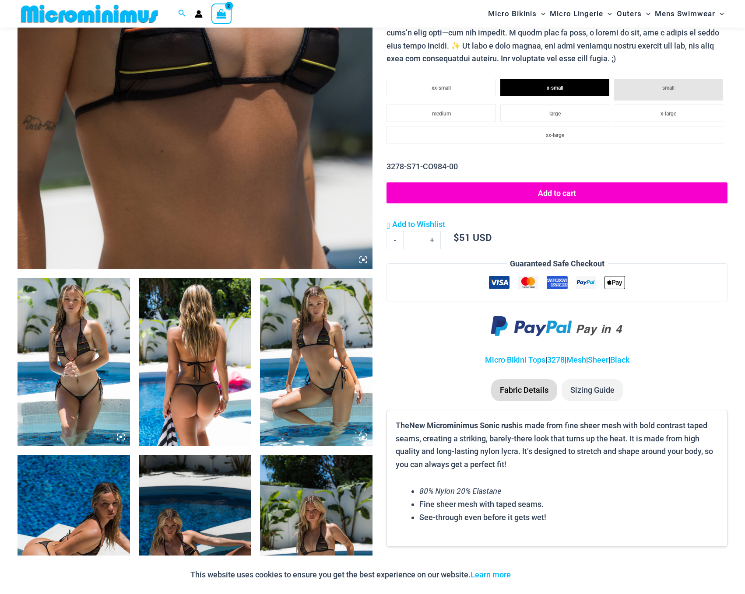
click at [594, 384] on li "Sizing Guide" at bounding box center [593, 390] width 62 height 22
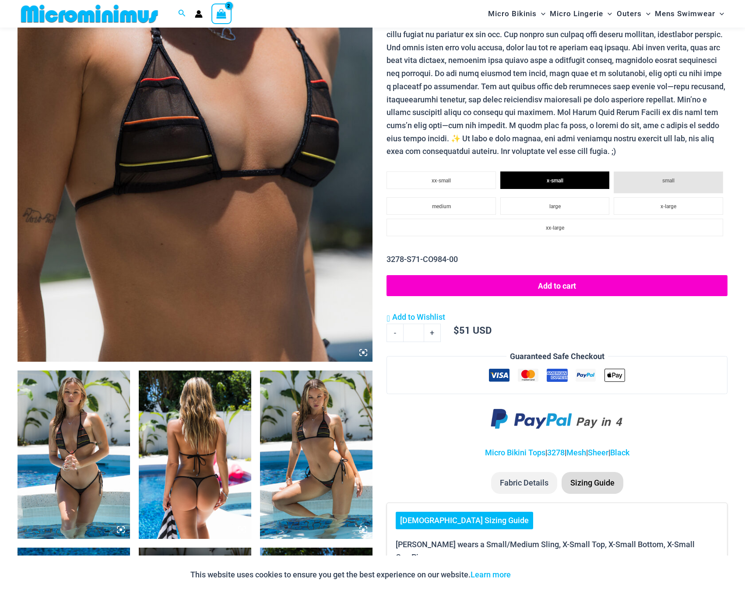
scroll to position [207, 0]
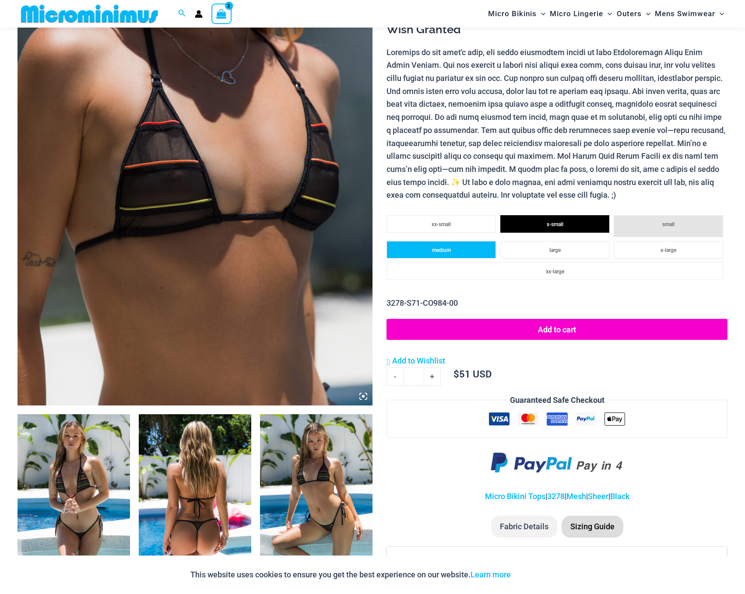
click at [450, 248] on li "medium" at bounding box center [440, 250] width 109 height 18
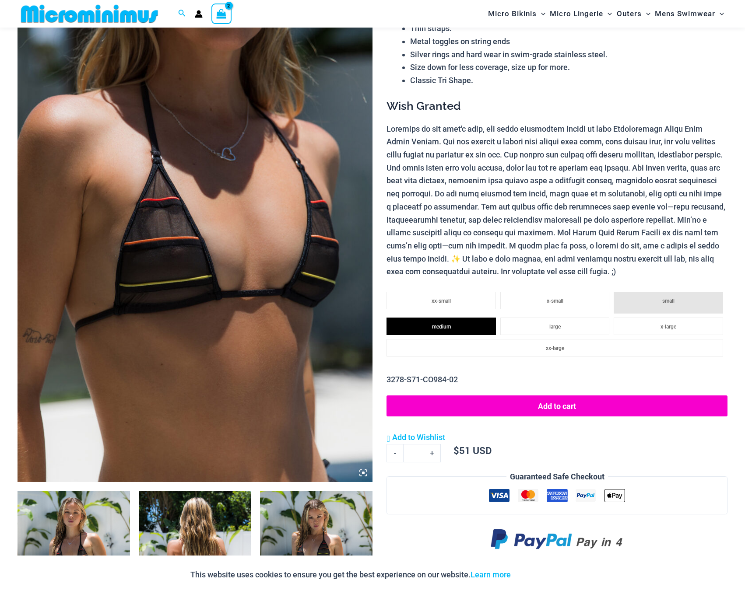
scroll to position [0, 0]
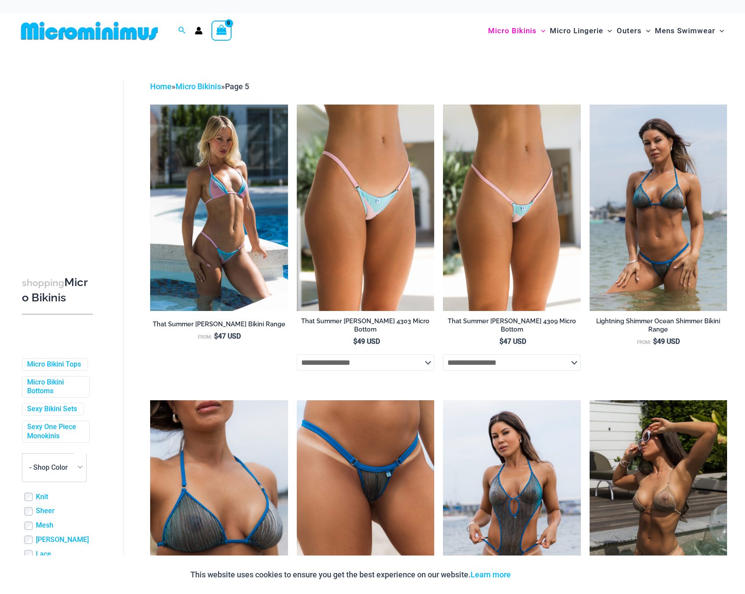
scroll to position [2, 0]
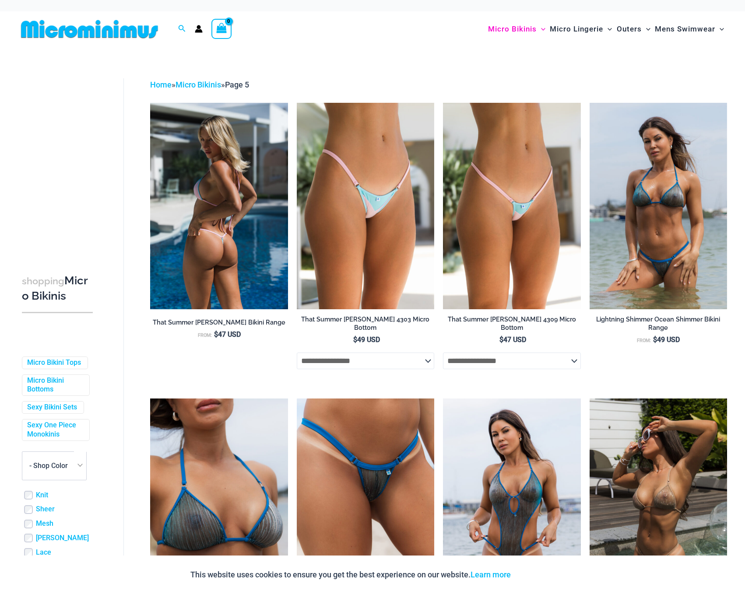
click at [232, 194] on img at bounding box center [218, 206] width 137 height 207
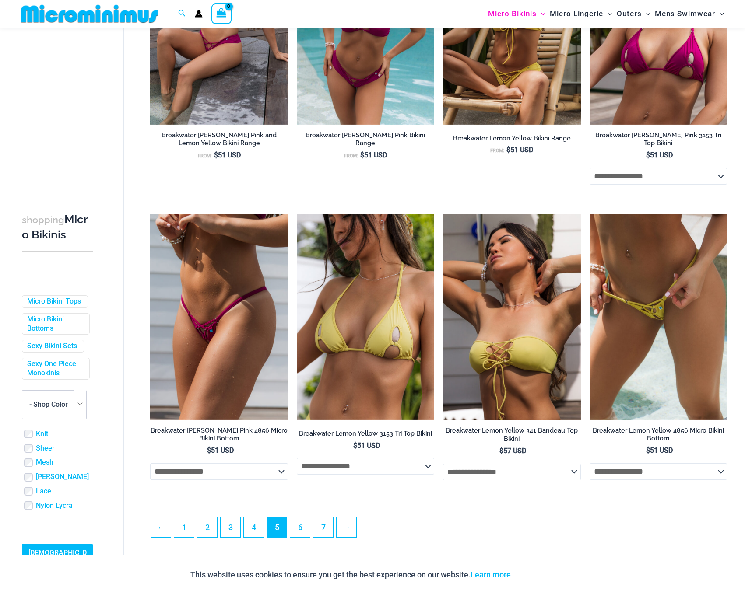
scroll to position [2008, 0]
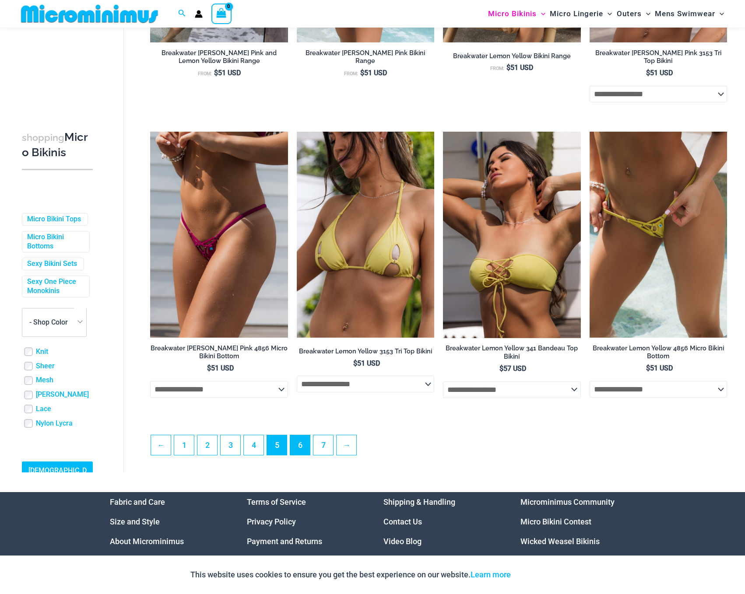
click at [303, 436] on link "6" at bounding box center [300, 446] width 20 height 20
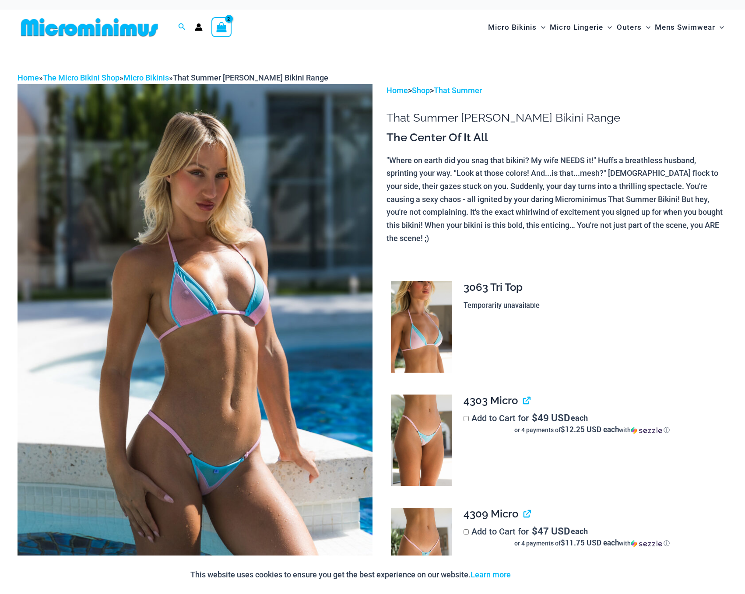
scroll to position [7, 0]
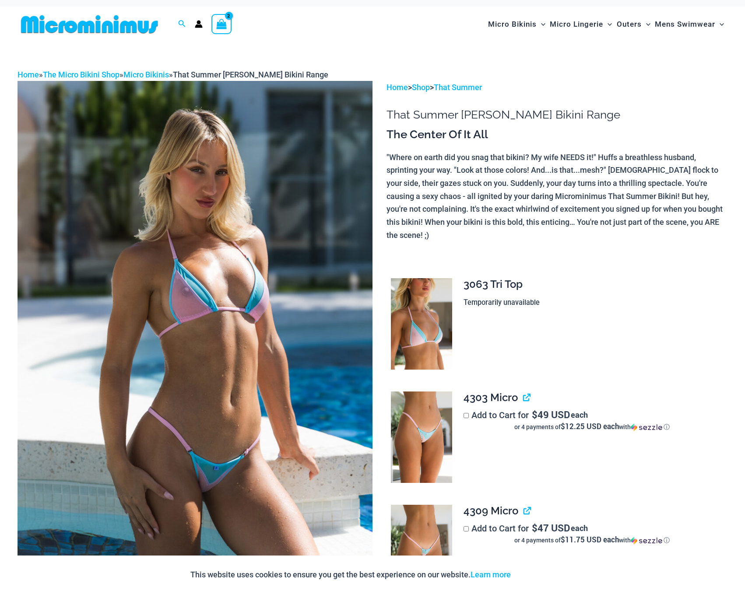
click at [254, 348] on img at bounding box center [195, 347] width 355 height 533
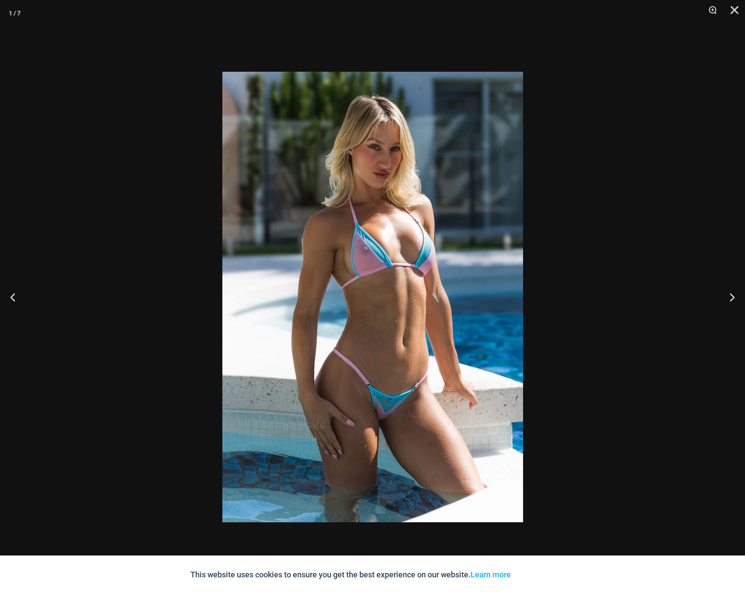
click at [642, 248] on div at bounding box center [372, 297] width 745 height 594
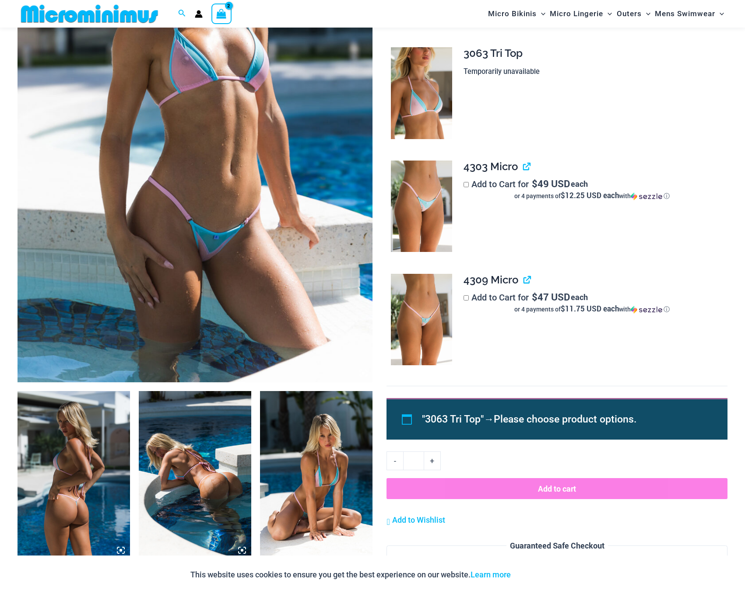
scroll to position [173, 0]
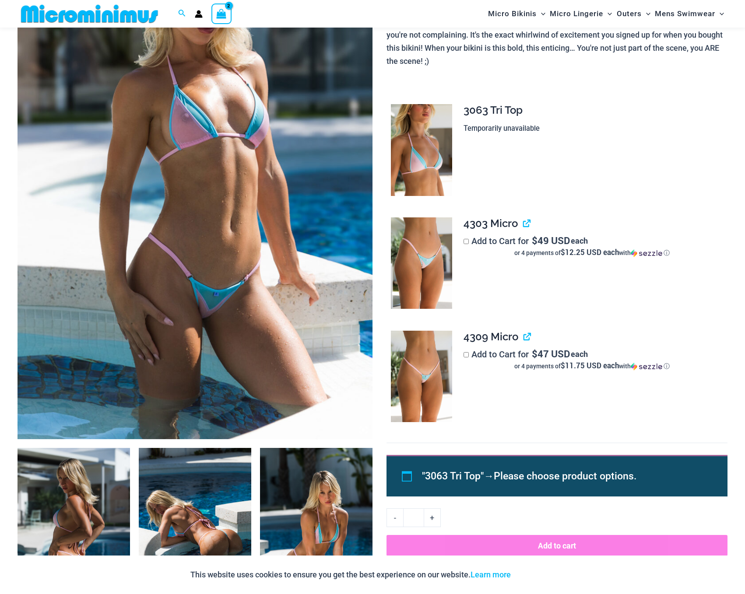
click at [215, 313] on img at bounding box center [195, 173] width 355 height 533
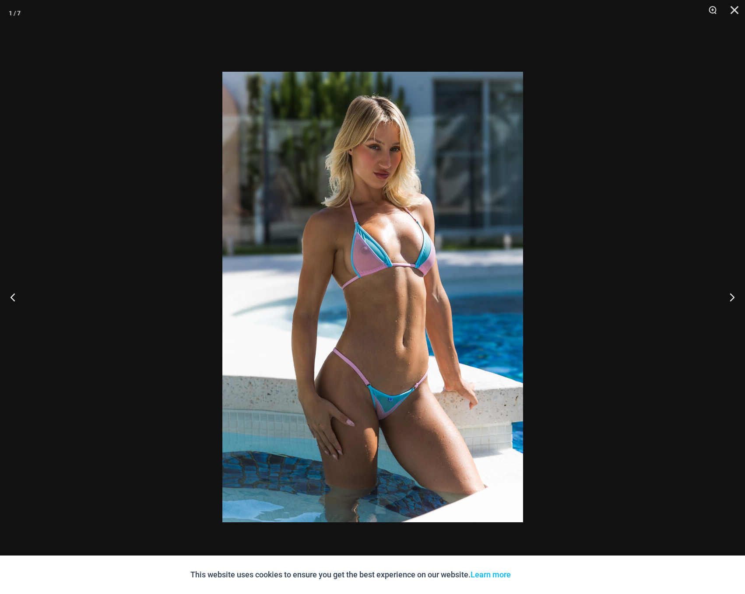
click at [153, 254] on div at bounding box center [372, 297] width 745 height 594
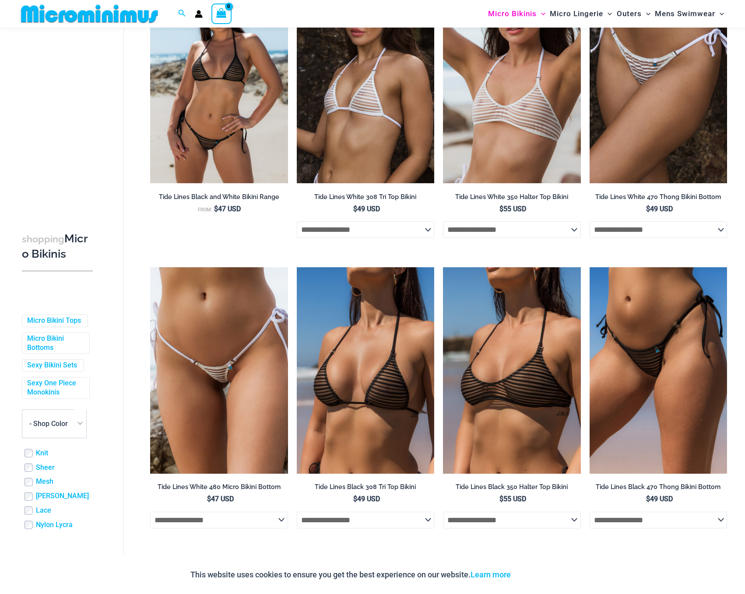
scroll to position [682, 0]
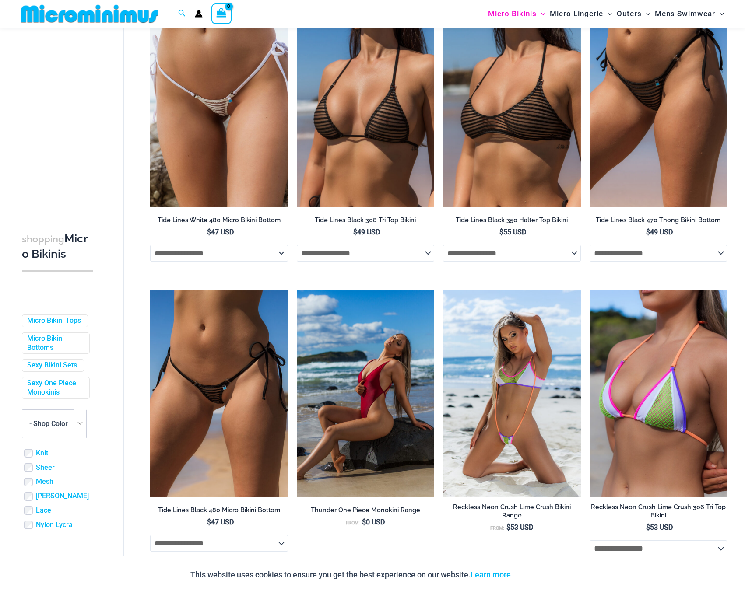
click at [133, 259] on div "**********" at bounding box center [425, 596] width 604 height 2412
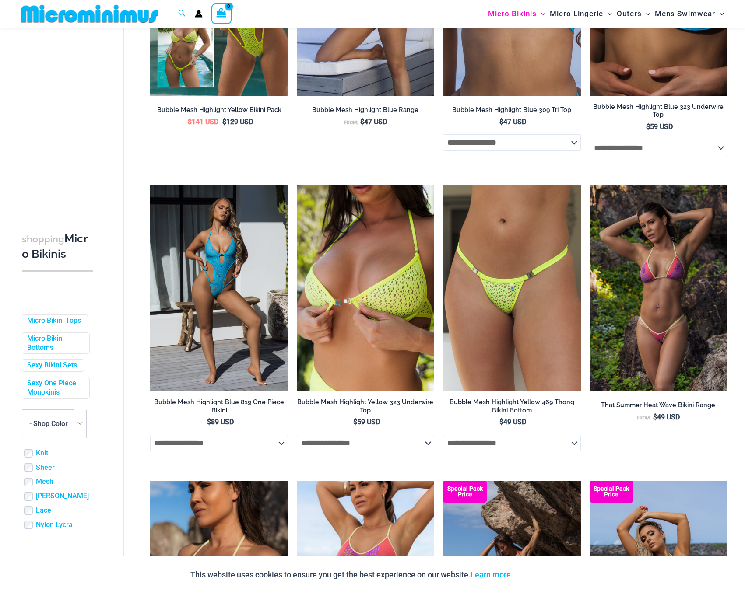
scroll to position [1829, 0]
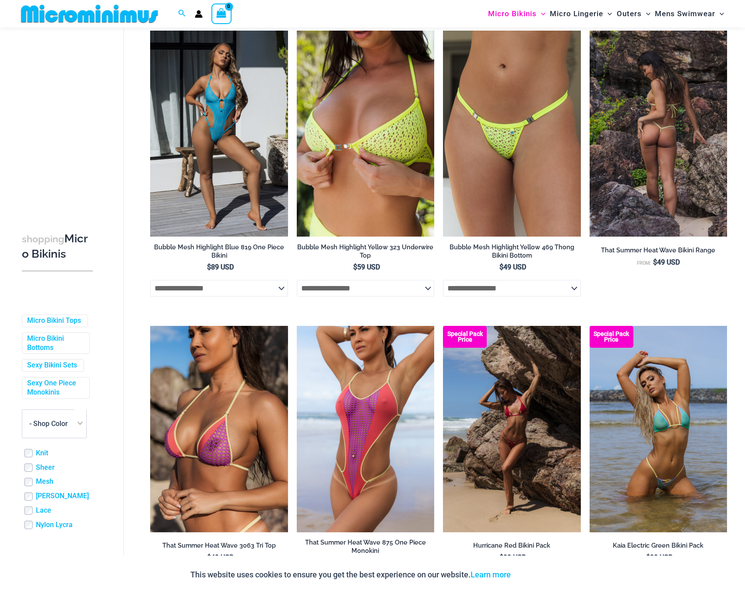
click at [649, 142] on img at bounding box center [658, 134] width 137 height 207
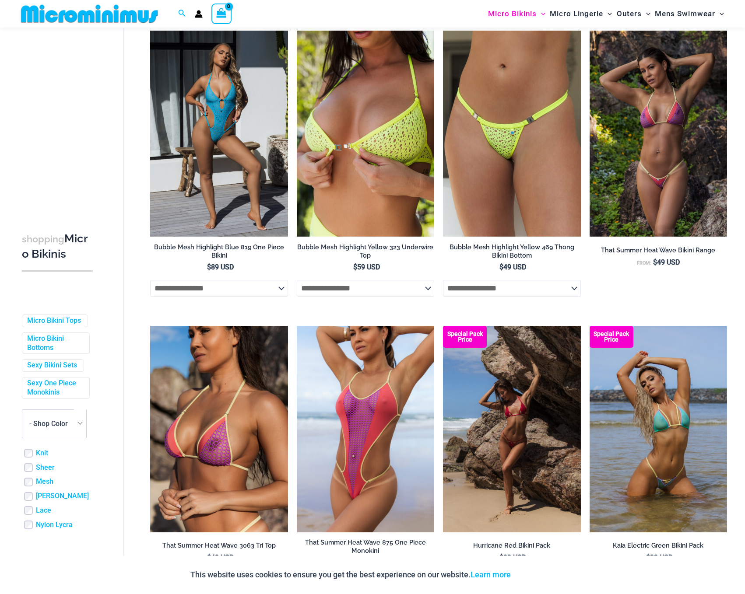
scroll to position [1989, 0]
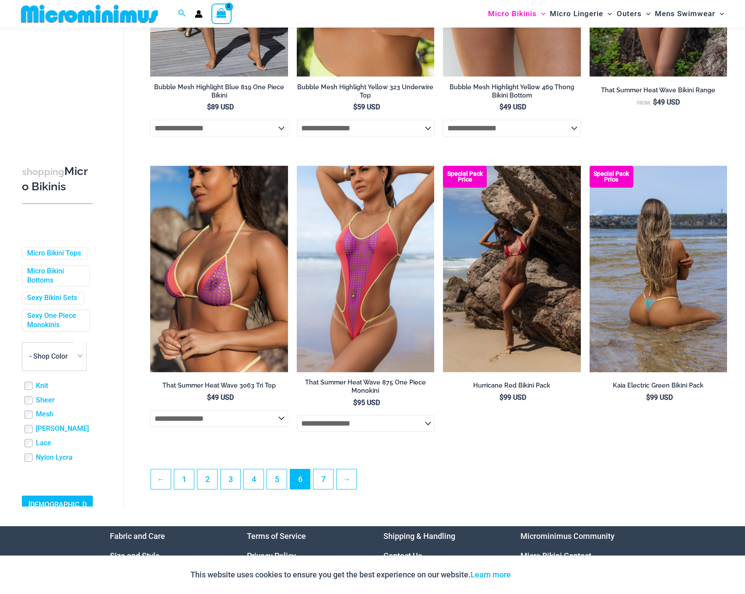
click at [671, 305] on img at bounding box center [658, 269] width 137 height 207
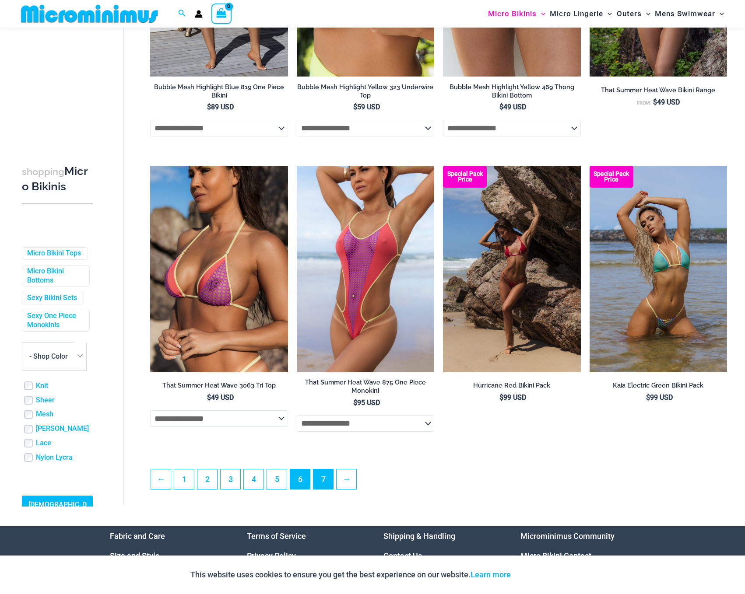
click at [327, 485] on link "7" at bounding box center [323, 480] width 20 height 20
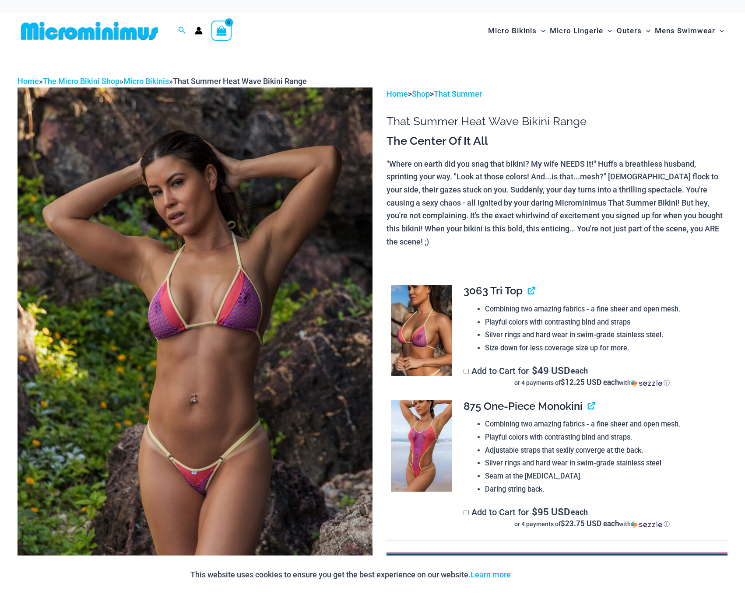
click at [214, 327] on img at bounding box center [195, 354] width 355 height 533
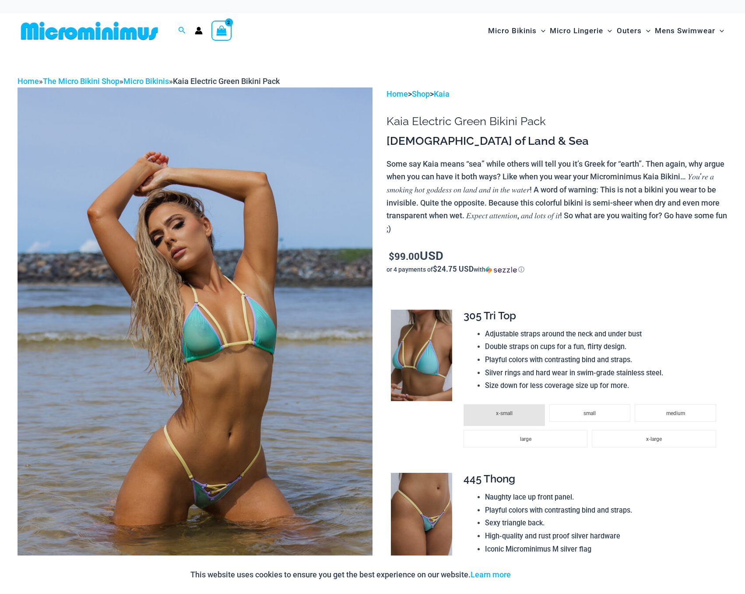
click at [165, 343] on img at bounding box center [195, 354] width 355 height 533
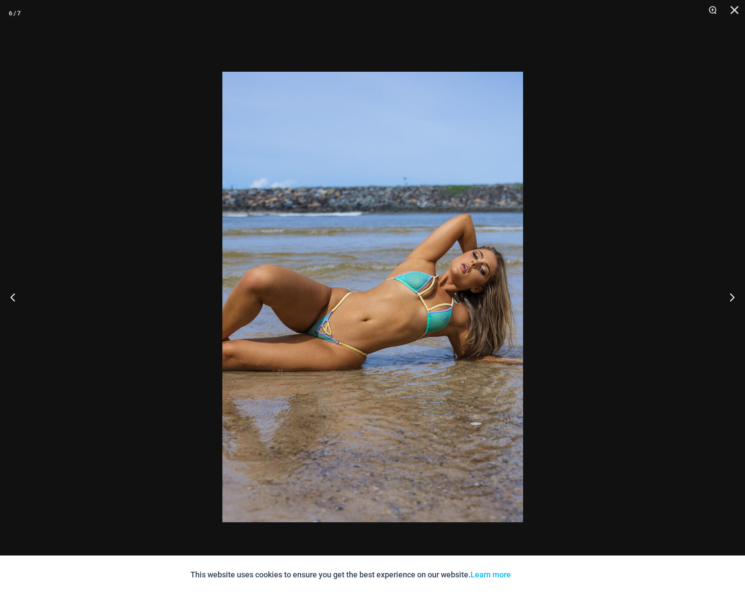
click at [724, 183] on div at bounding box center [372, 297] width 745 height 594
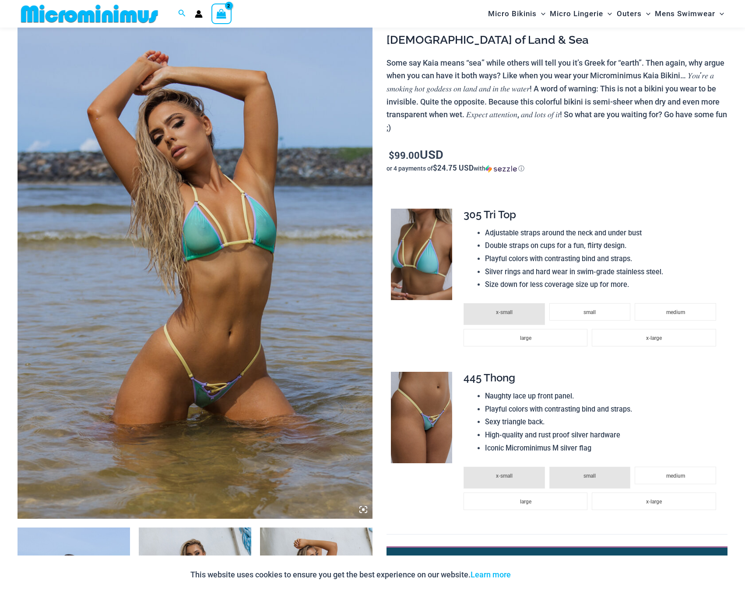
scroll to position [136, 0]
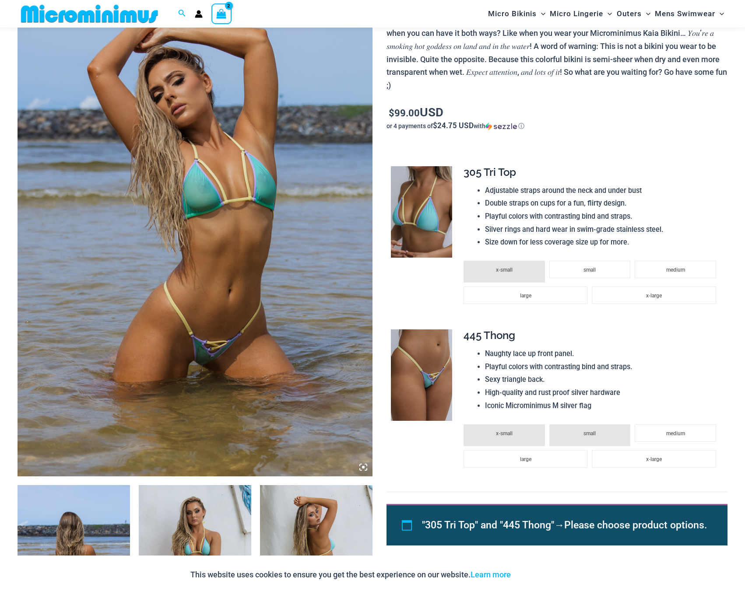
click at [604, 425] on li "small" at bounding box center [589, 436] width 81 height 22
click at [681, 268] on span "medium" at bounding box center [675, 270] width 19 height 6
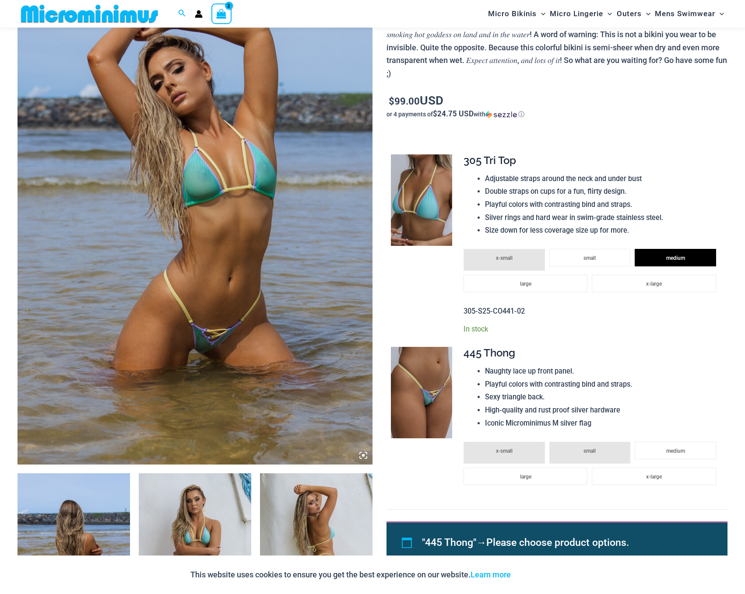
scroll to position [175, 0]
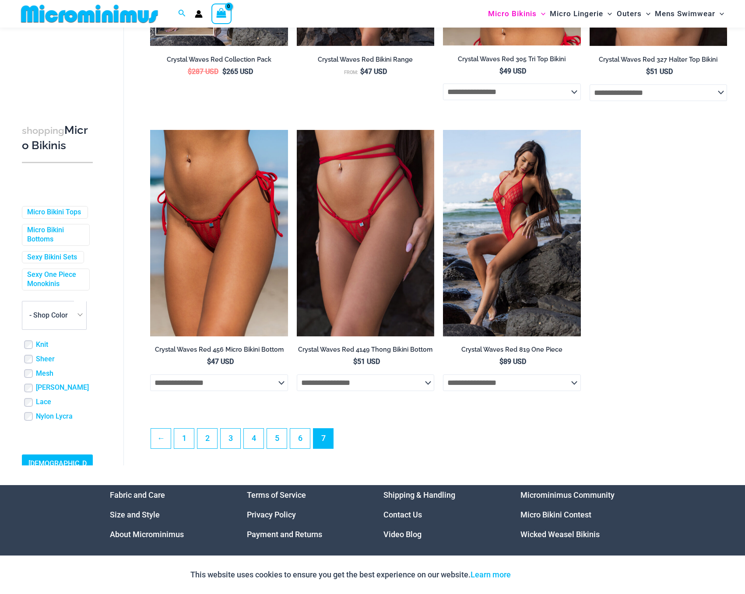
scroll to position [348, 0]
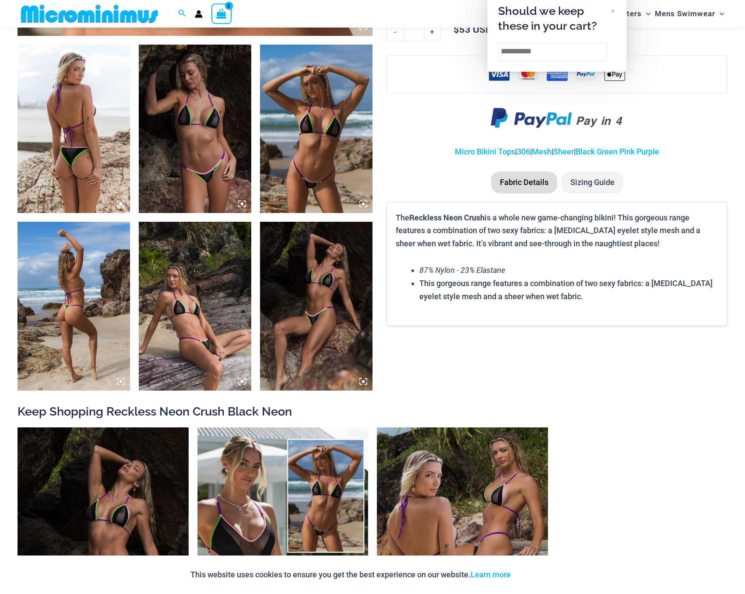
scroll to position [35, 0]
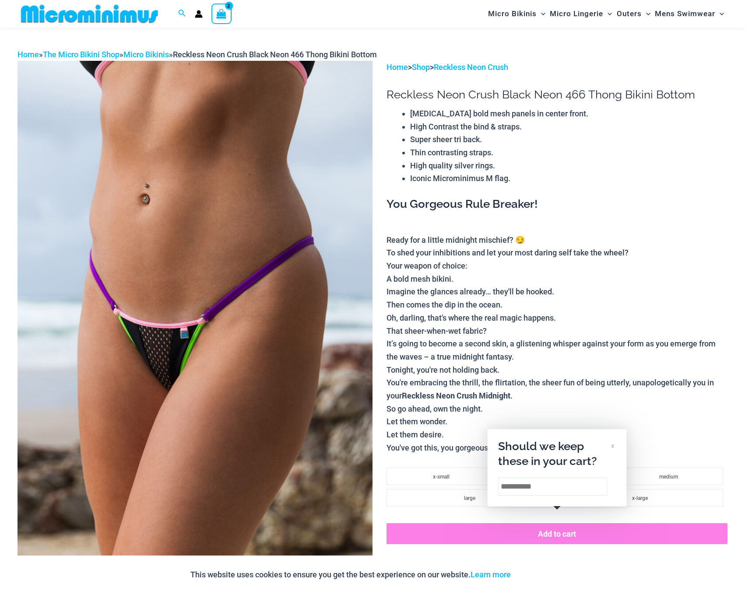
scroll to position [21, 0]
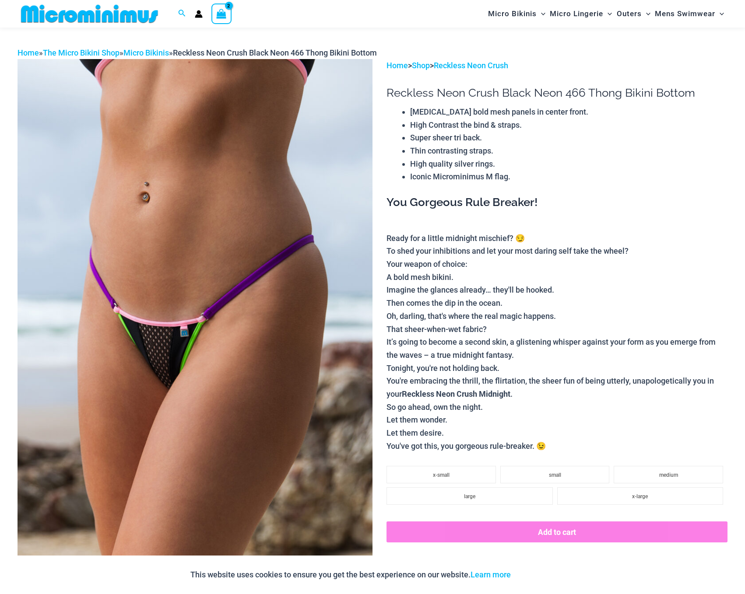
click at [516, 258] on p "Ready for a little midnight mischief? 😏 To shed your inhibitions and let your m…" at bounding box center [556, 342] width 341 height 221
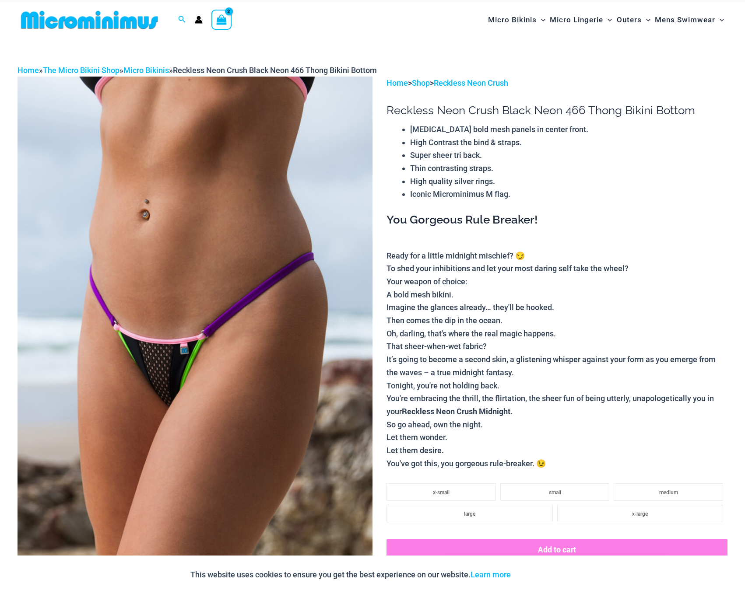
scroll to position [128, 0]
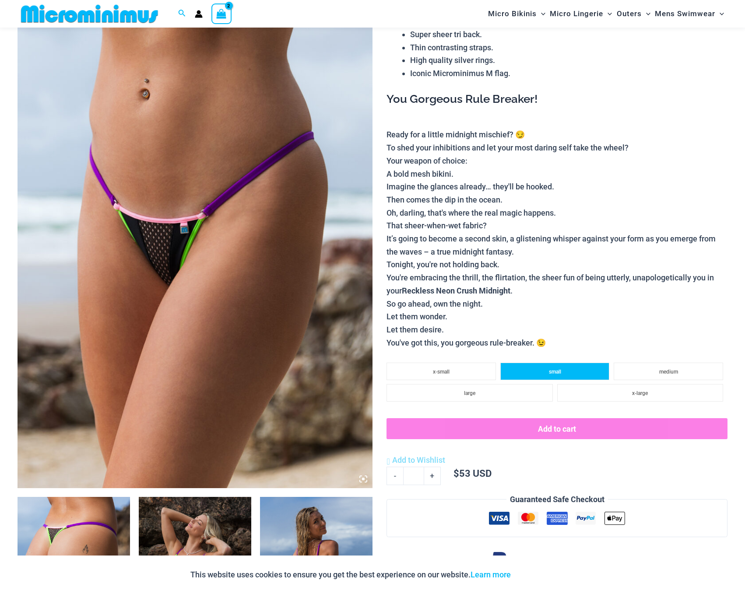
click at [574, 365] on li "small" at bounding box center [554, 372] width 109 height 18
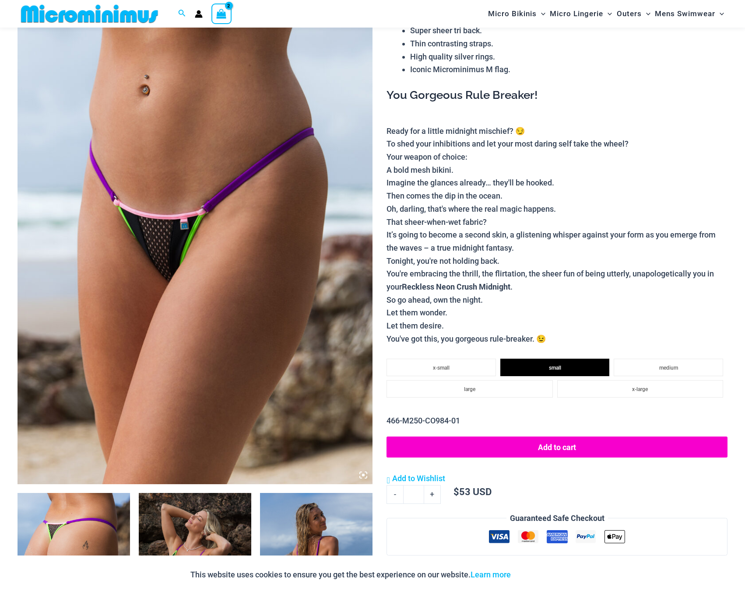
click at [554, 440] on button "Add to cart" at bounding box center [556, 447] width 341 height 21
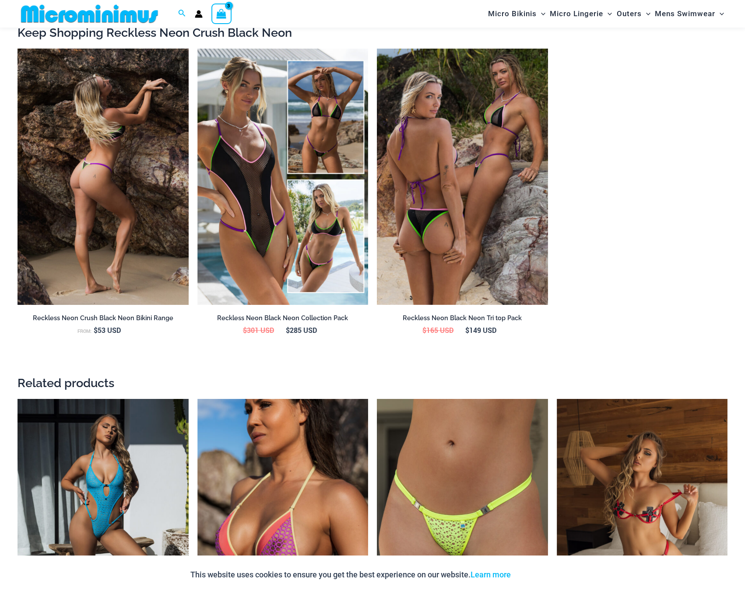
scroll to position [1043, 0]
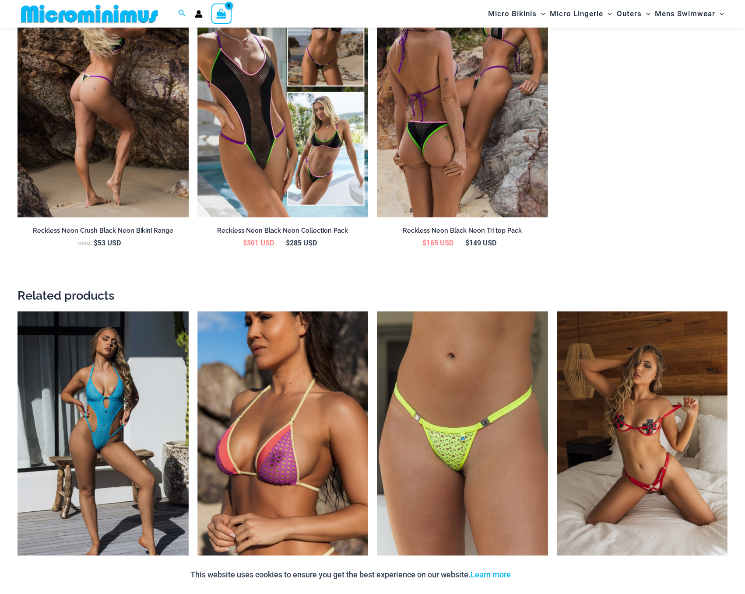
click at [145, 112] on img at bounding box center [103, 89] width 171 height 256
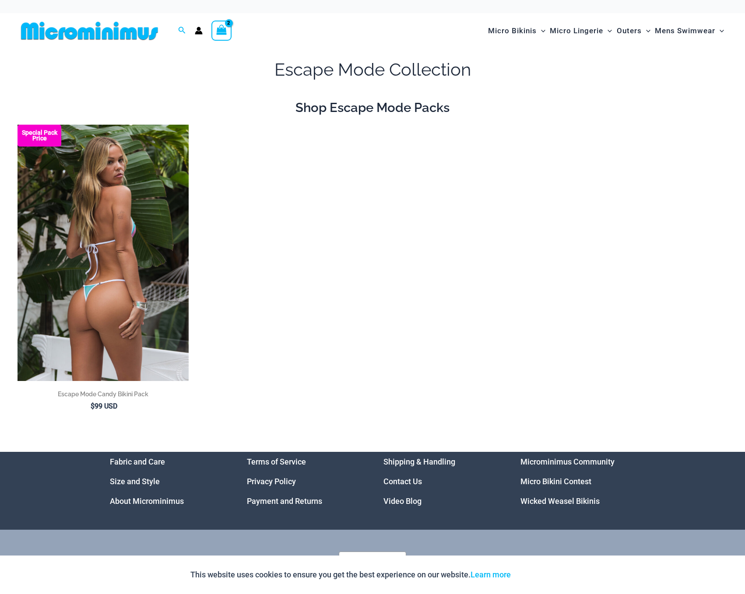
click at [97, 253] on img at bounding box center [103, 253] width 171 height 256
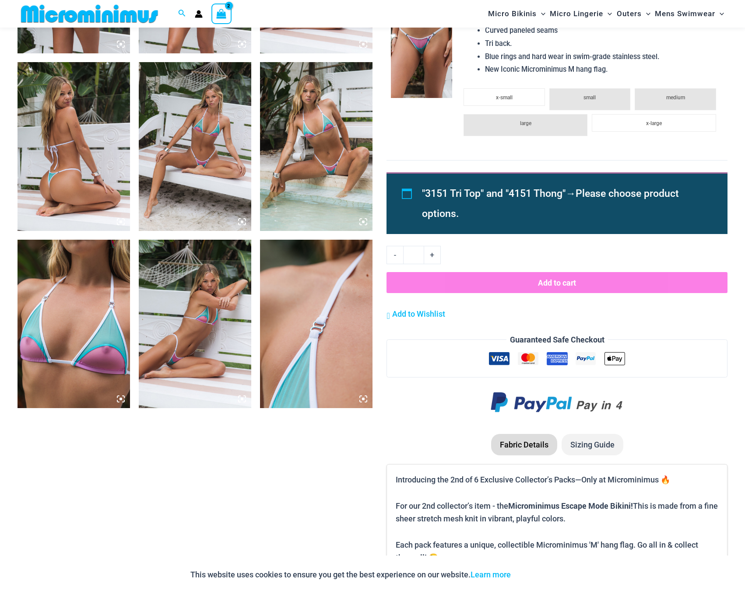
scroll to position [703, 0]
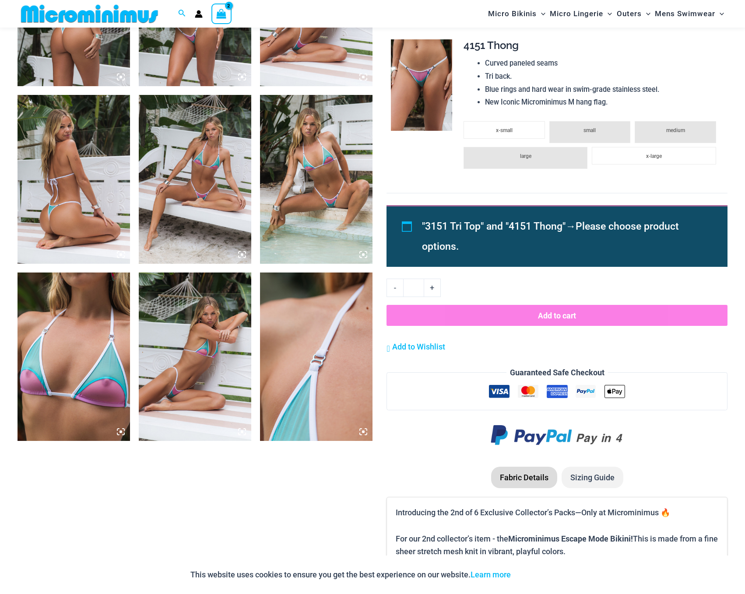
click at [618, 121] on li "small" at bounding box center [589, 132] width 81 height 22
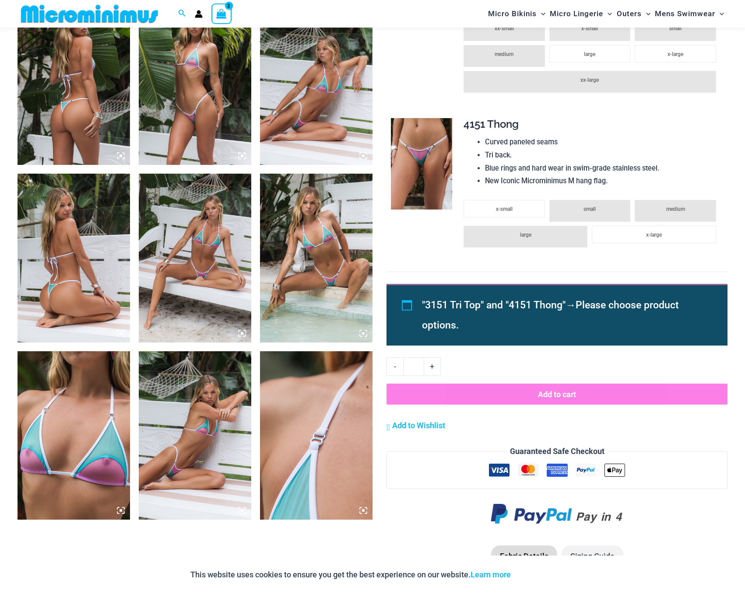
scroll to position [614, 0]
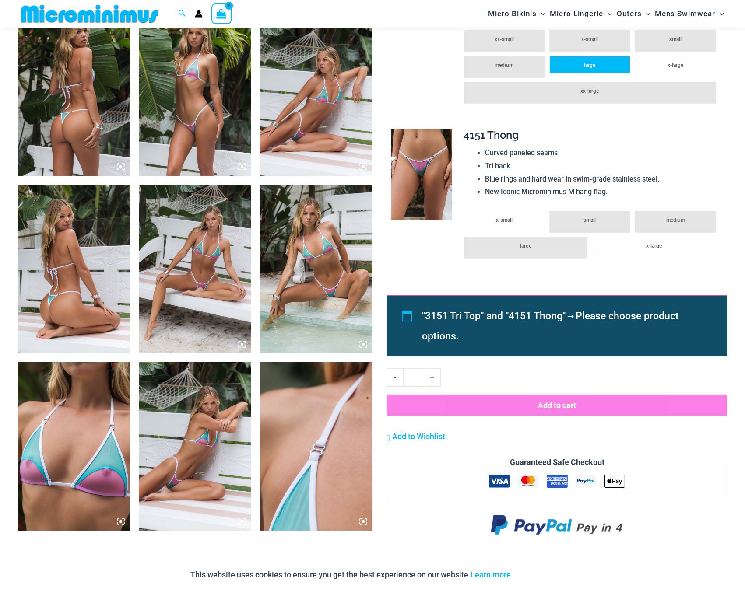
click at [580, 61] on li "large" at bounding box center [589, 65] width 81 height 18
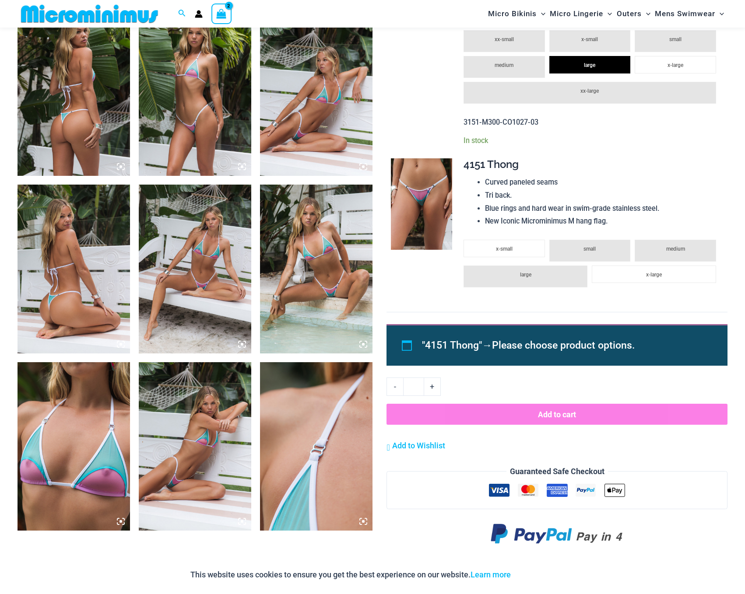
click at [523, 56] on li "medium" at bounding box center [504, 67] width 81 height 22
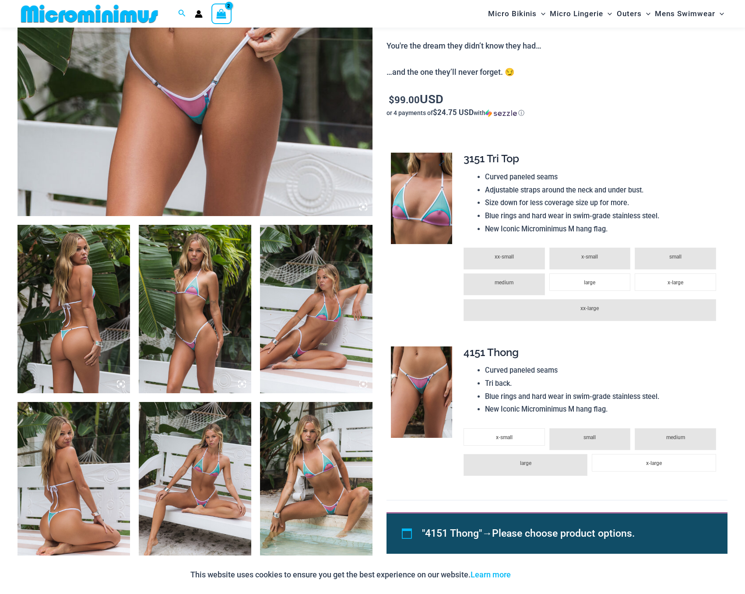
scroll to position [0, 0]
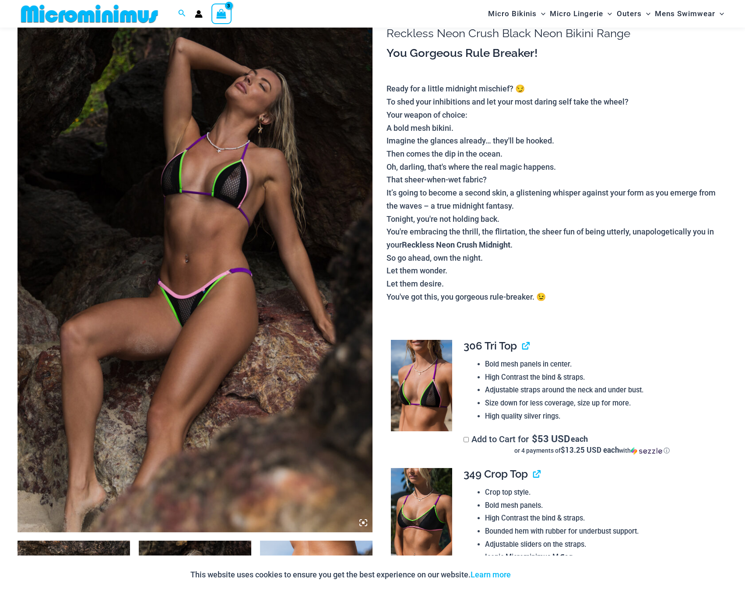
scroll to position [162, 0]
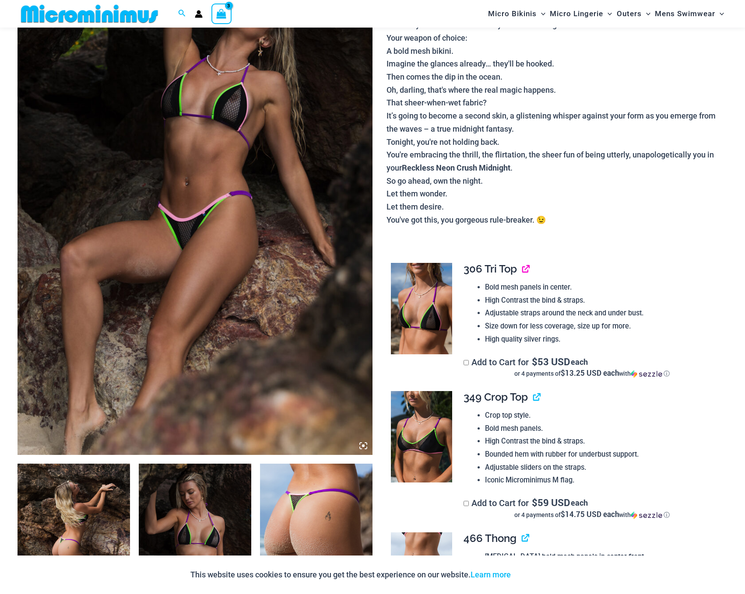
click at [522, 263] on link "View product" at bounding box center [522, 269] width 0 height 13
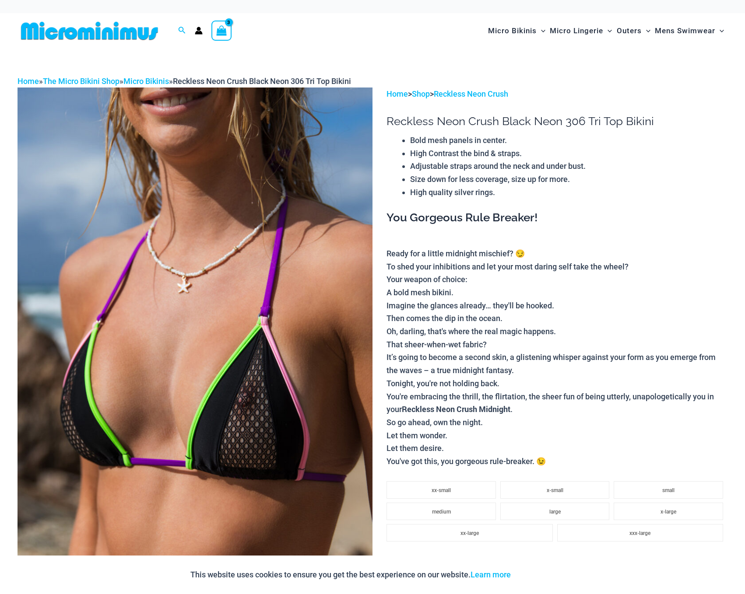
scroll to position [79, 0]
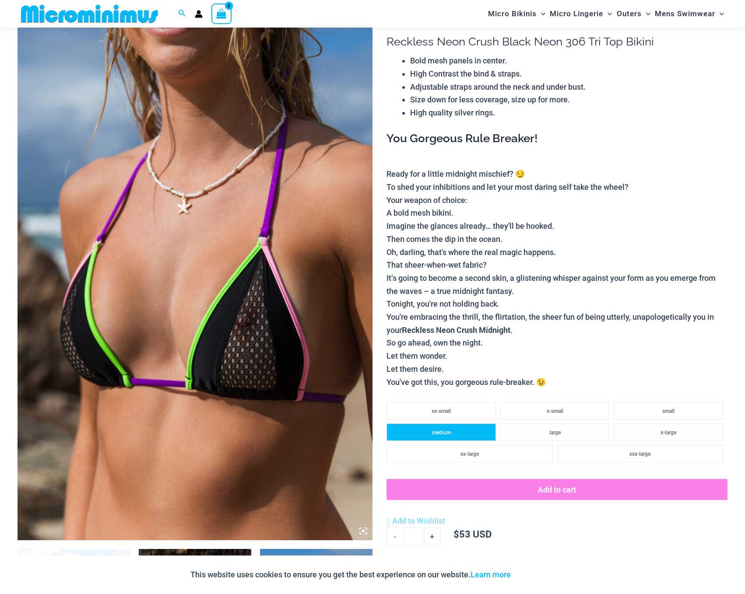
click at [451, 424] on li "medium" at bounding box center [440, 433] width 109 height 18
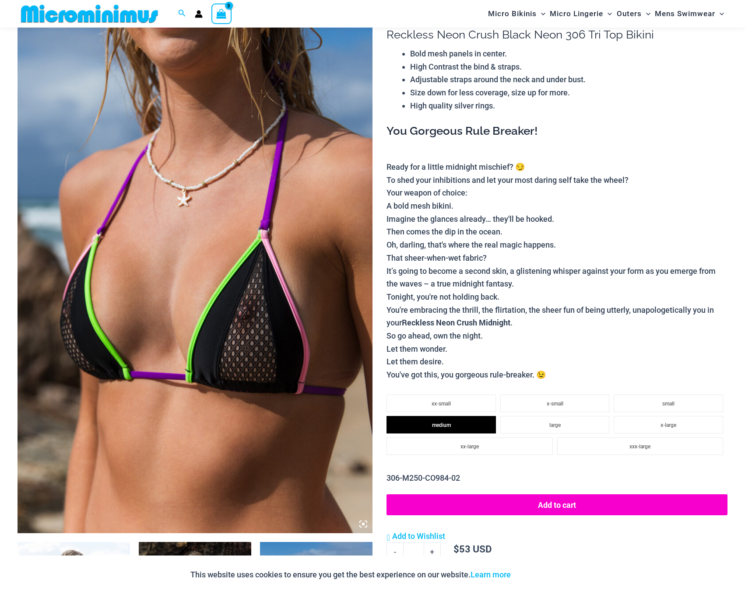
click at [579, 497] on button "Add to cart" at bounding box center [556, 505] width 341 height 21
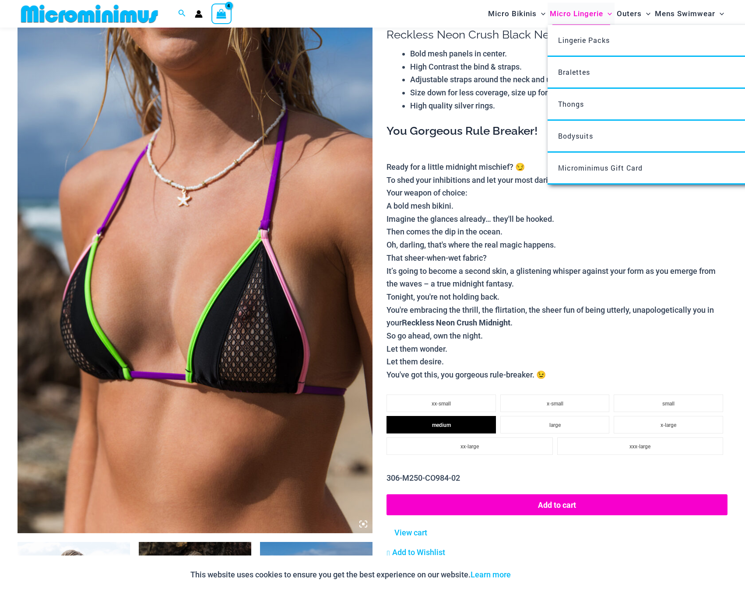
click at [572, 14] on span "Micro Lingerie" at bounding box center [576, 14] width 53 height 22
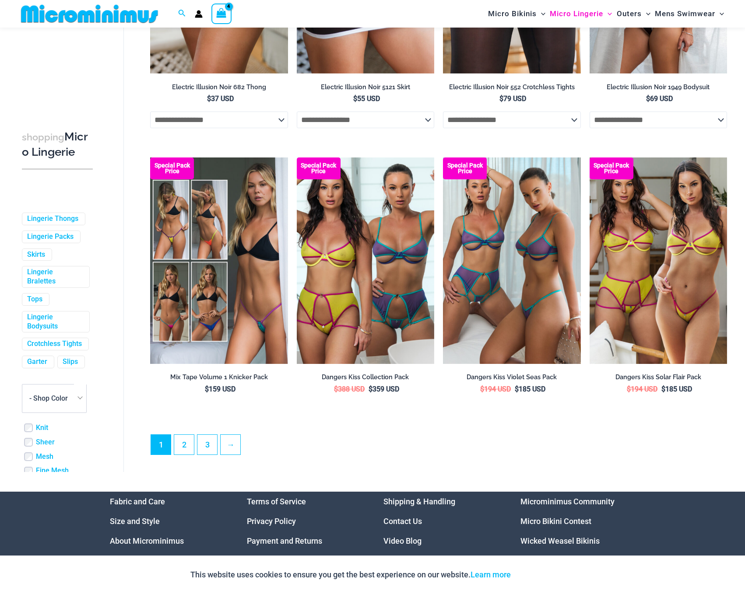
scroll to position [2101, 0]
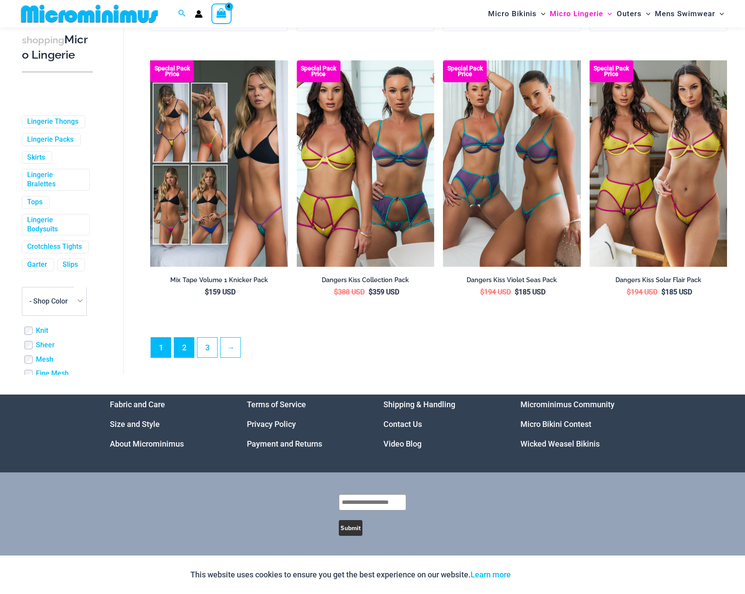
click at [185, 346] on link "2" at bounding box center [184, 348] width 20 height 20
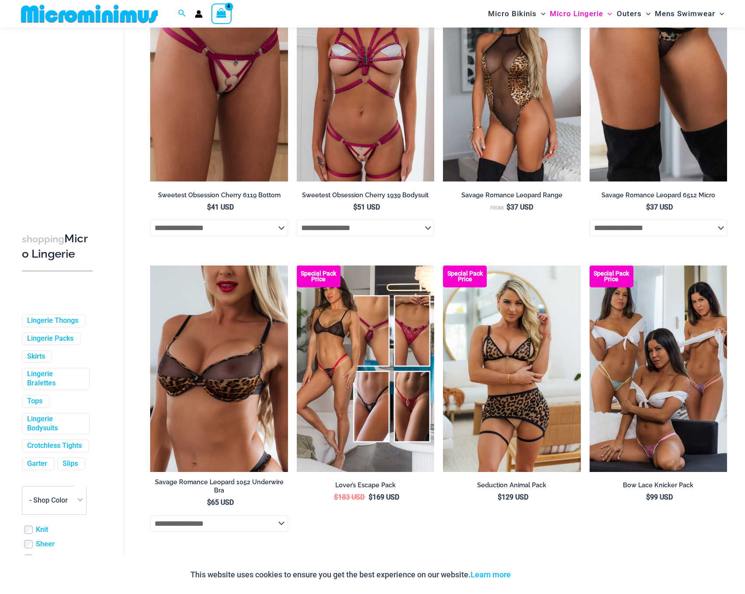
scroll to position [2104, 0]
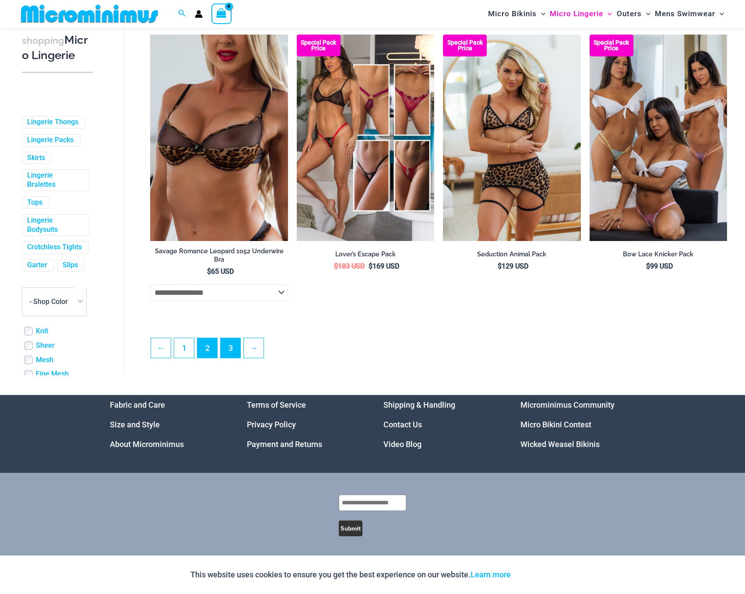
click at [238, 344] on link "3" at bounding box center [231, 348] width 20 height 20
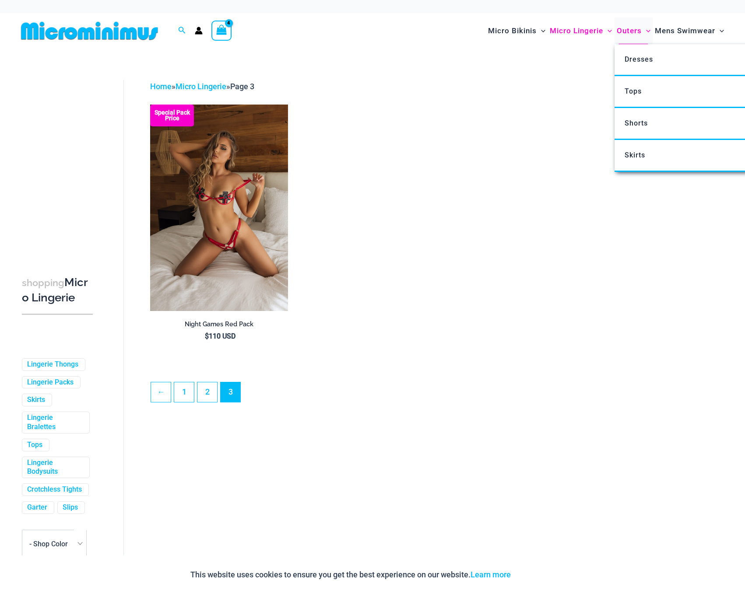
click at [622, 28] on span "Outers" at bounding box center [629, 31] width 25 height 22
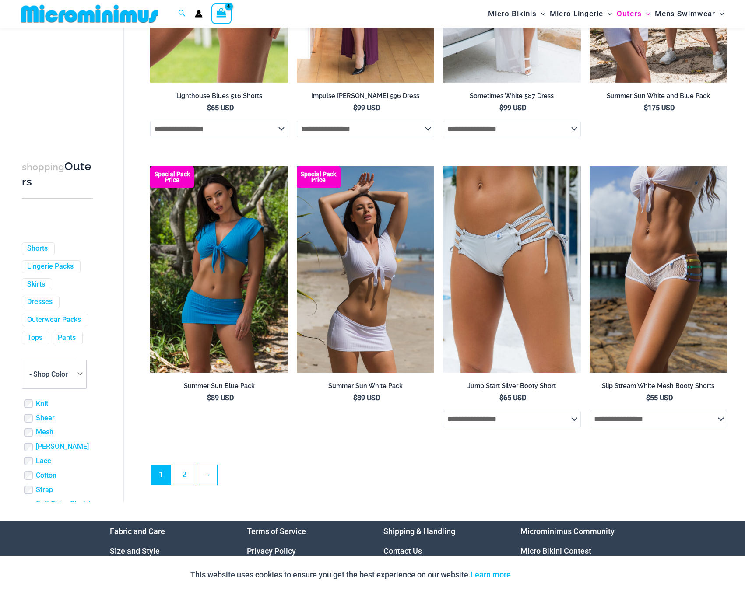
scroll to position [2058, 0]
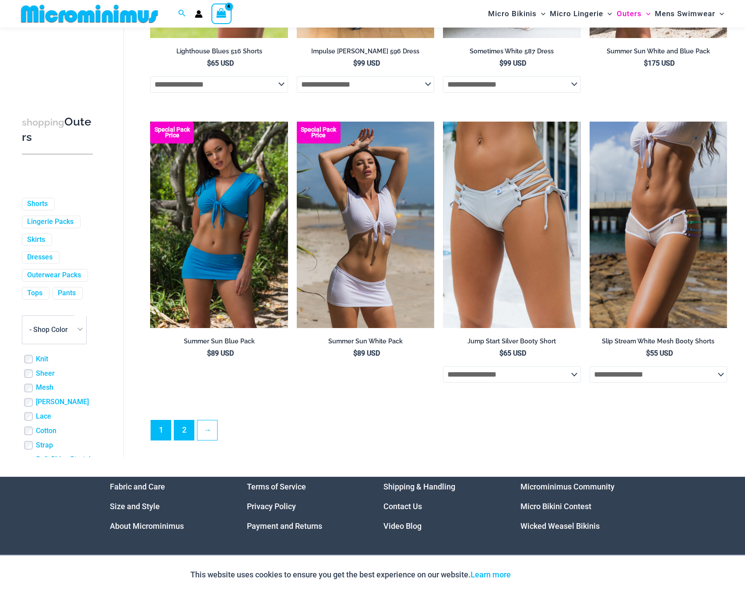
click at [188, 425] on link "2" at bounding box center [184, 431] width 20 height 20
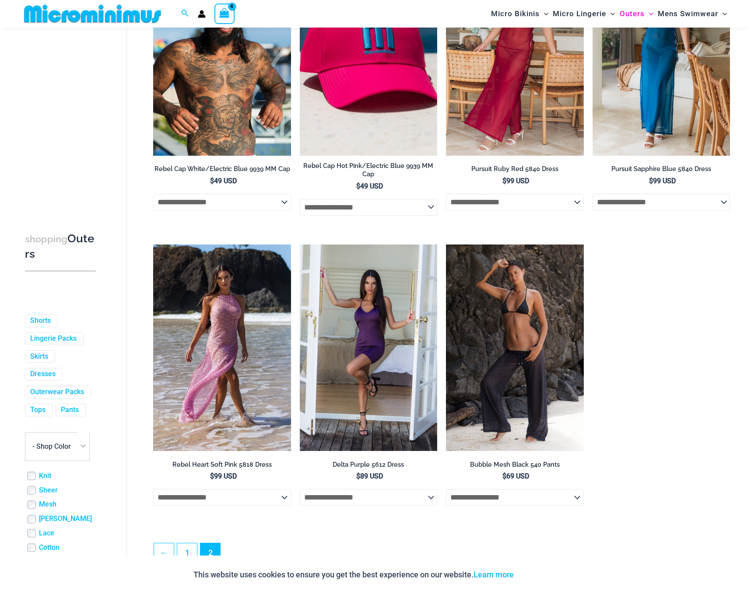
scroll to position [1226, 0]
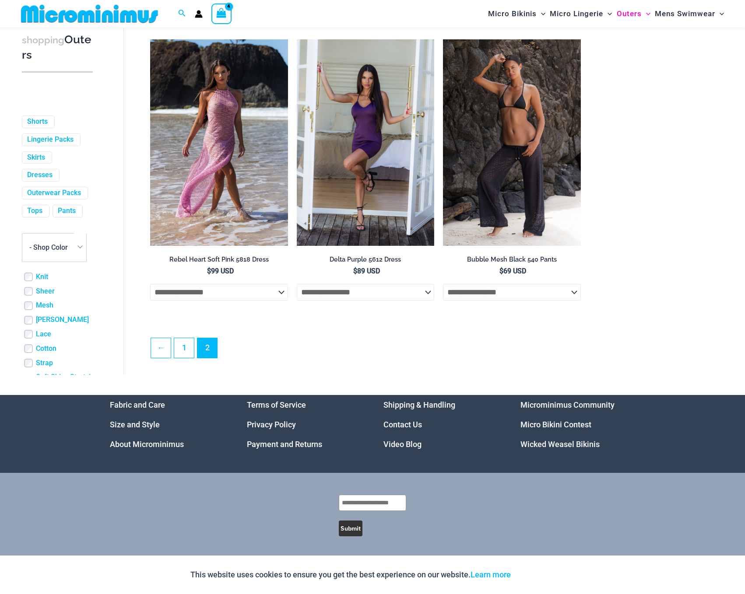
click at [228, 20] on div "View Shopping Cart, 4 items" at bounding box center [221, 14] width 20 height 20
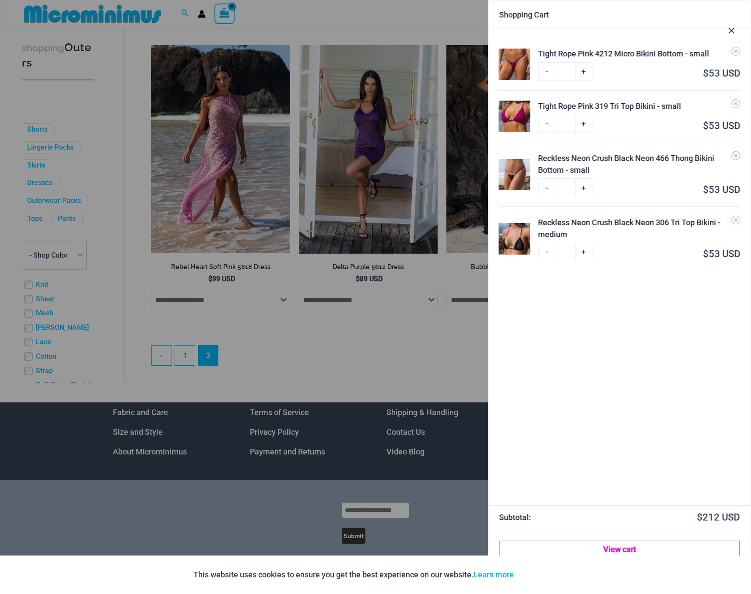
click at [636, 554] on link "View cart" at bounding box center [619, 550] width 241 height 18
